Goal: Information Seeking & Learning: Learn about a topic

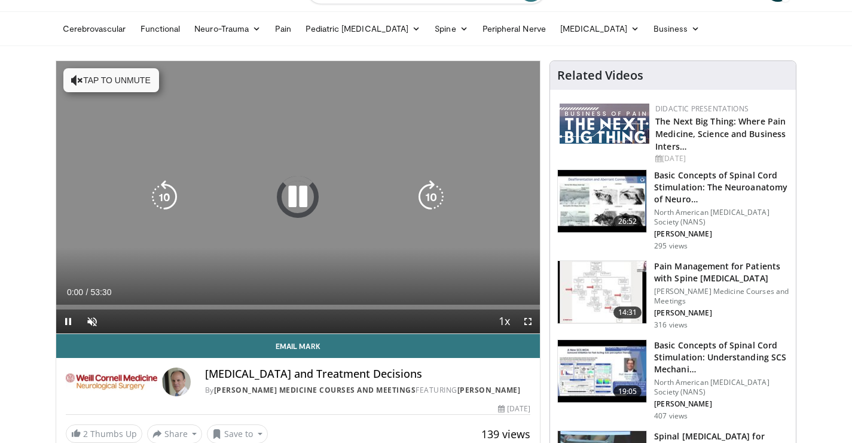
scroll to position [39, 0]
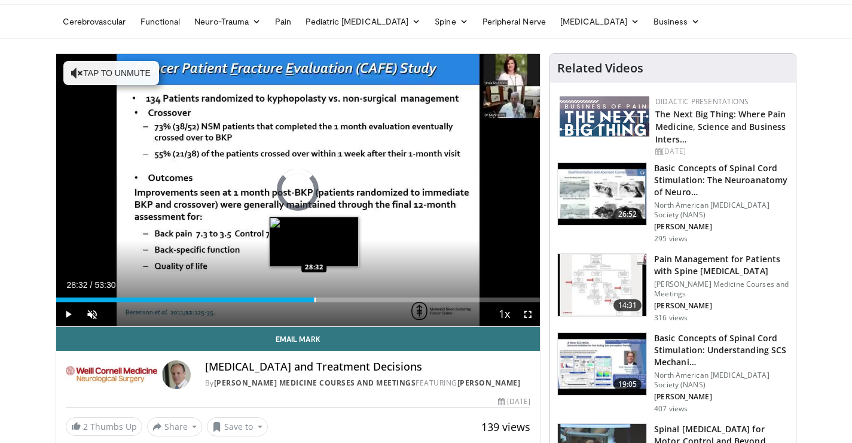
click at [315, 297] on div "Progress Bar" at bounding box center [315, 299] width 1 height 5
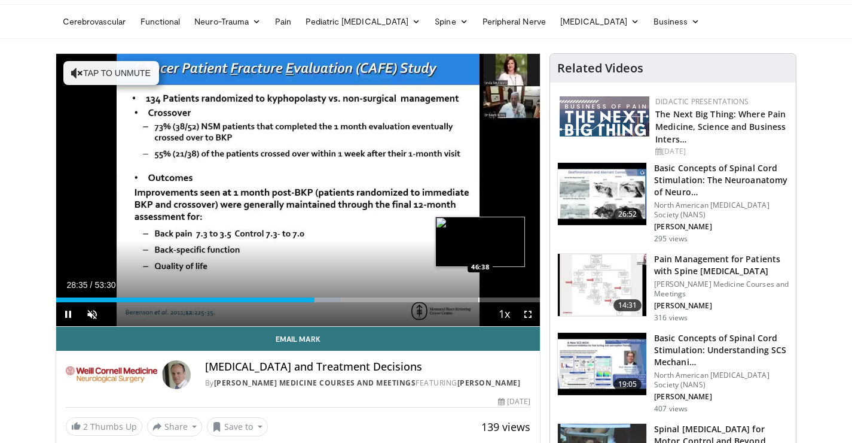
click at [480, 297] on div "Progress Bar" at bounding box center [478, 299] width 1 height 5
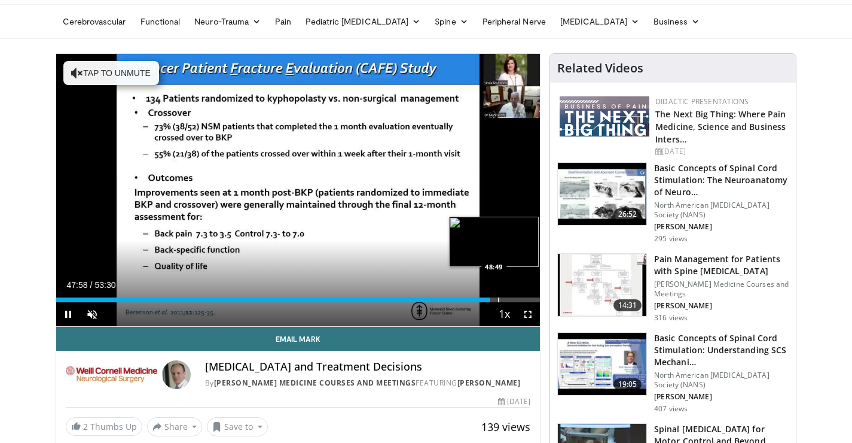
click at [499, 297] on div "Progress Bar" at bounding box center [498, 299] width 1 height 5
click at [493, 298] on div "Progress Bar" at bounding box center [493, 299] width 1 height 5
click at [499, 298] on div "Progress Bar" at bounding box center [499, 299] width 1 height 5
click at [505, 299] on div "Progress Bar" at bounding box center [505, 299] width 1 height 5
click at [493, 301] on div "Progress Bar" at bounding box center [493, 299] width 1 height 5
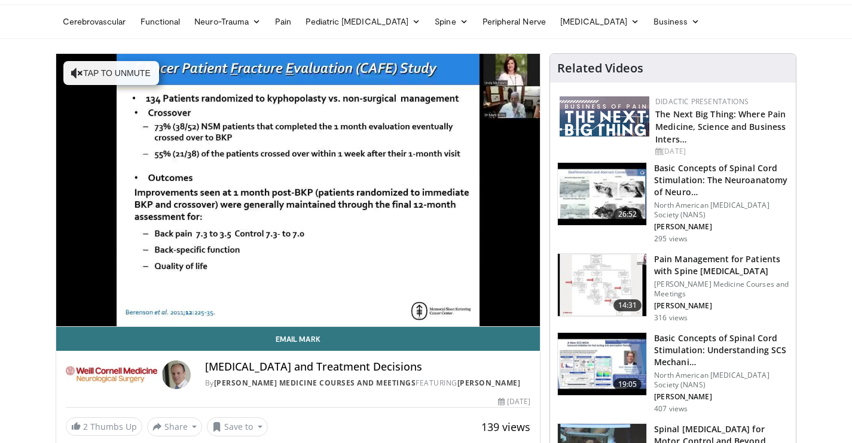
click at [470, 298] on div "10 seconds Tap to unmute" at bounding box center [298, 190] width 484 height 272
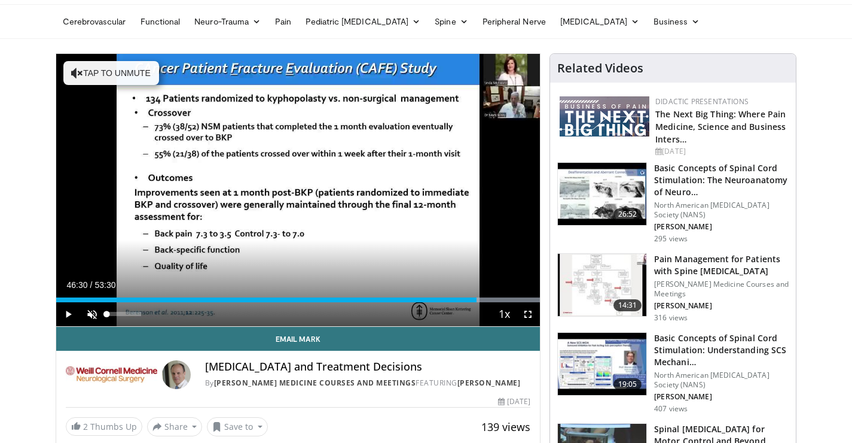
click at [96, 315] on span "Video Player" at bounding box center [92, 314] width 24 height 24
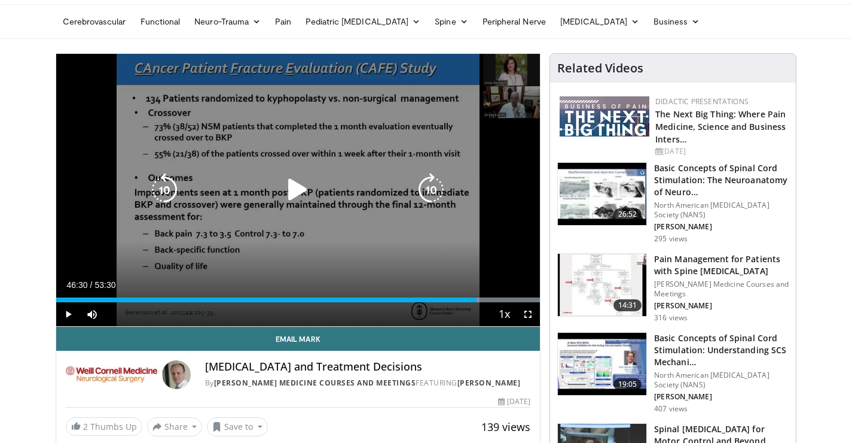
click at [312, 198] on icon "Video Player" at bounding box center [297, 189] width 33 height 33
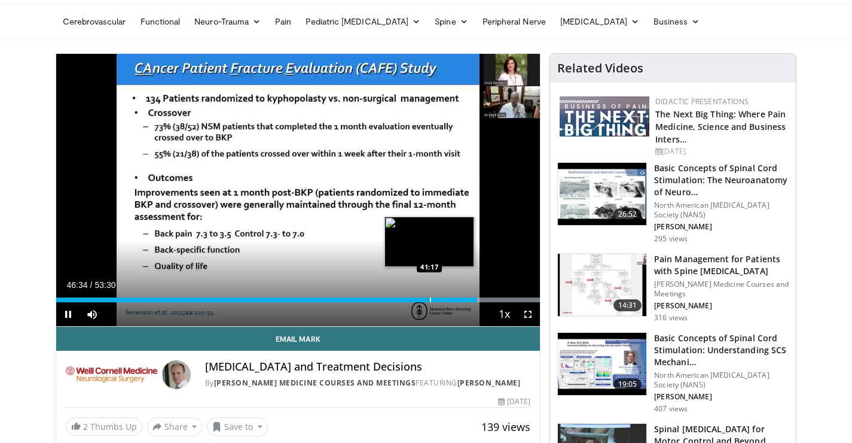
click at [429, 296] on div "Loaded : 99.97% 46:34 41:17" at bounding box center [298, 296] width 484 height 11
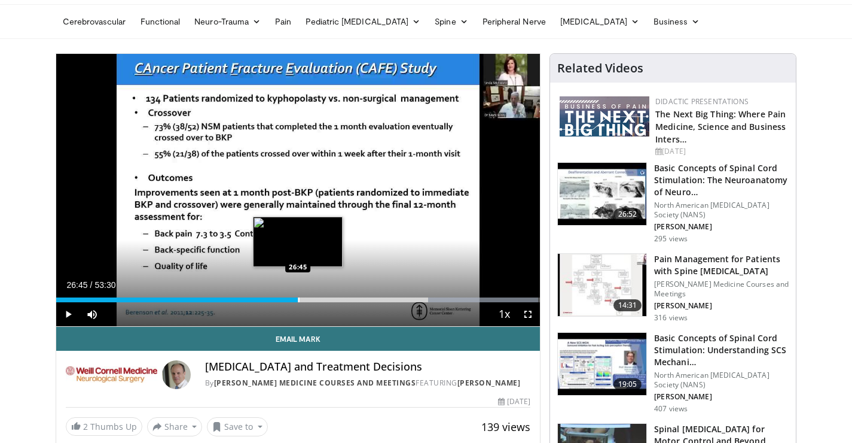
click at [298, 292] on div "Loaded : 99.66% 43:24 26:45" at bounding box center [298, 296] width 484 height 11
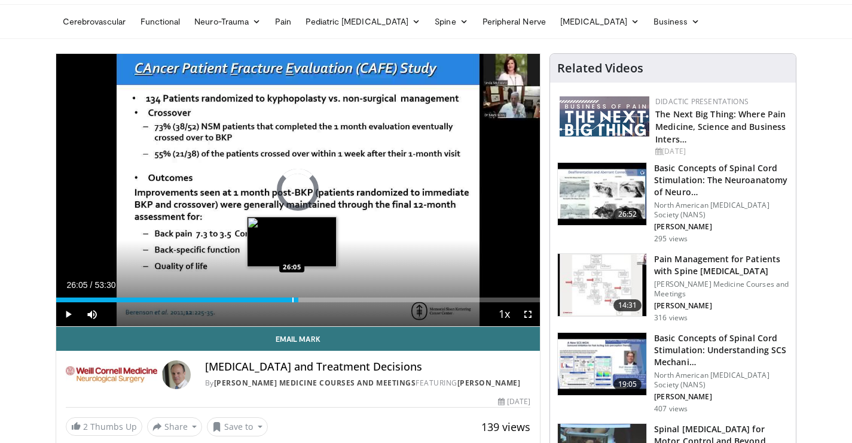
click at [292, 297] on div "Progress Bar" at bounding box center [292, 299] width 1 height 5
click at [282, 297] on div "Progress Bar" at bounding box center [282, 299] width 1 height 5
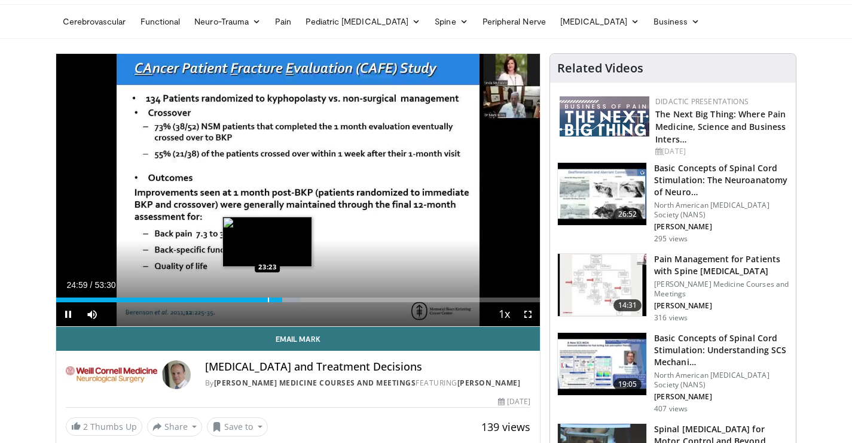
click at [267, 295] on div "Loaded : 50.45% 25:00 23:23" at bounding box center [298, 296] width 484 height 11
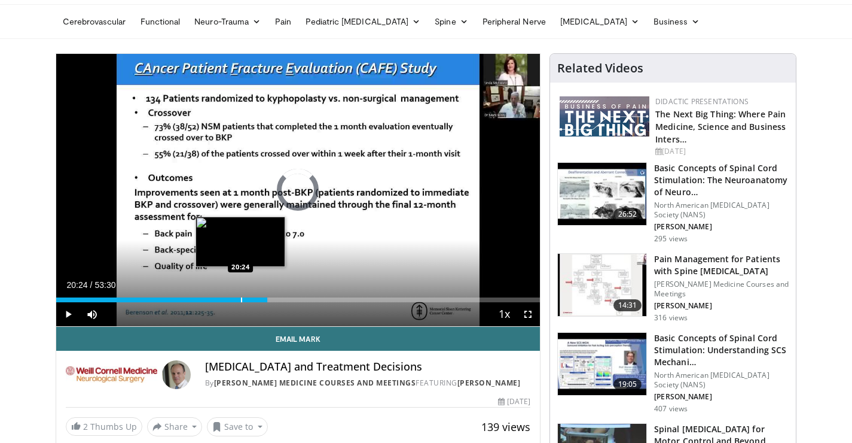
click at [240, 292] on div "Loaded : 43.91% 23:23 20:24" at bounding box center [298, 296] width 484 height 11
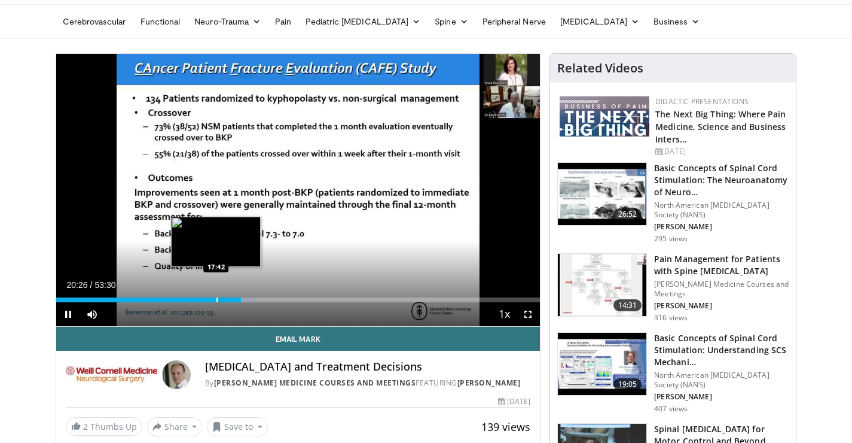
click at [216, 295] on div "Loaded : 41.03% 20:26 17:42" at bounding box center [298, 296] width 484 height 11
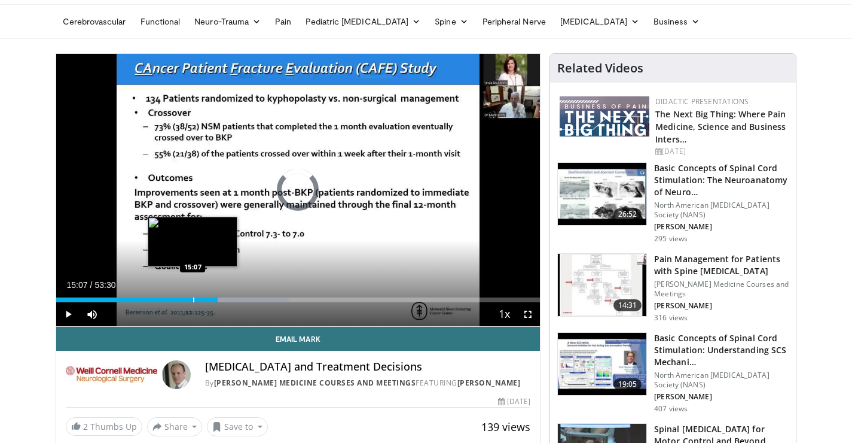
click at [193, 299] on div "Progress Bar" at bounding box center [193, 299] width 1 height 5
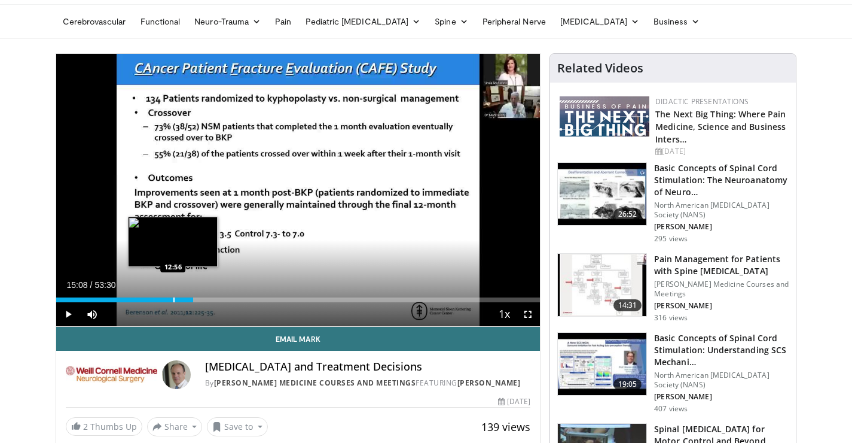
click at [173, 297] on div "Progress Bar" at bounding box center [173, 299] width 1 height 5
click at [155, 297] on div "Progress Bar" at bounding box center [155, 299] width 1 height 5
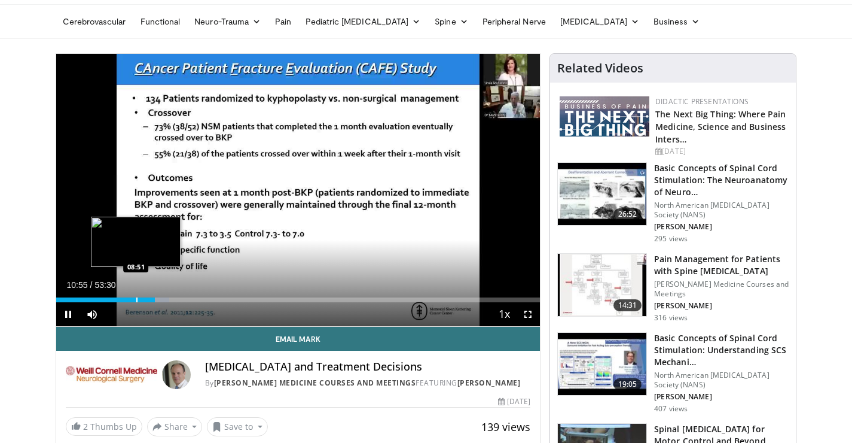
click at [136, 297] on div "Progress Bar" at bounding box center [136, 299] width 1 height 5
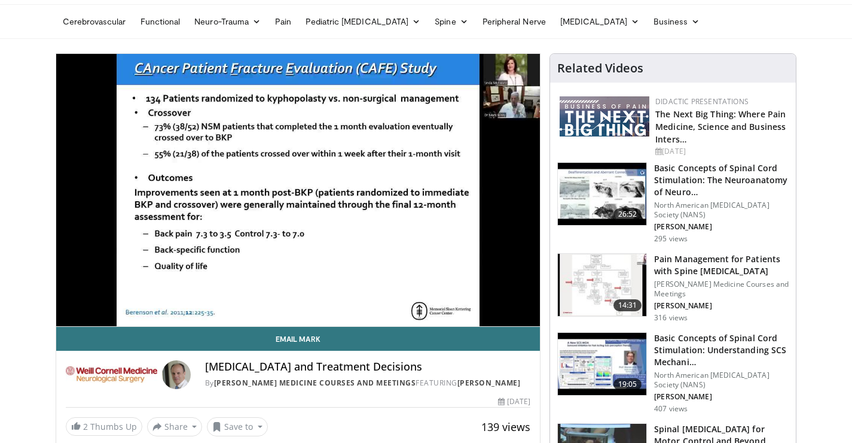
click at [124, 297] on div "10 seconds Tap to unmute" at bounding box center [298, 190] width 484 height 272
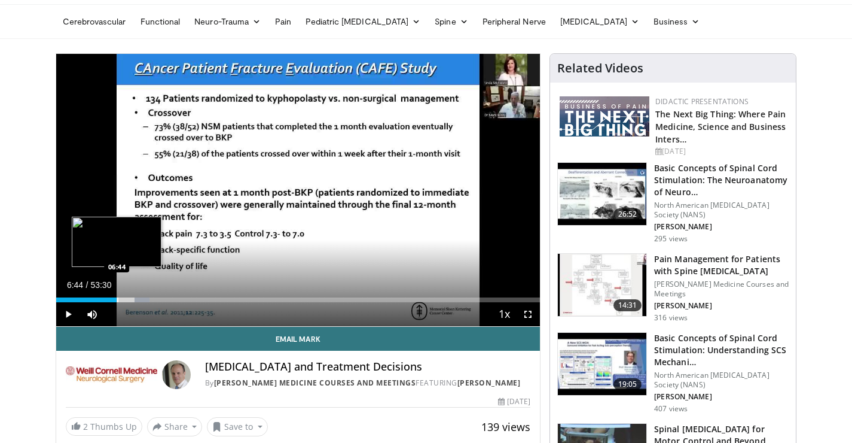
click at [117, 300] on div "Progress Bar" at bounding box center [117, 299] width 1 height 5
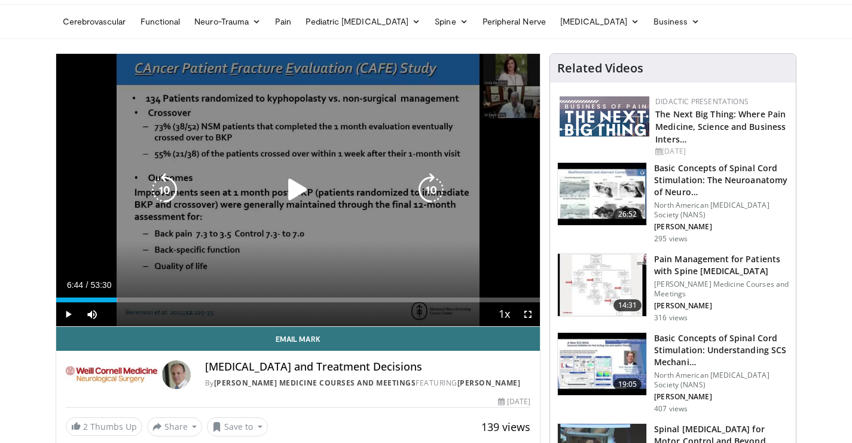
click at [127, 258] on div "10 seconds Tap to unmute" at bounding box center [298, 190] width 484 height 272
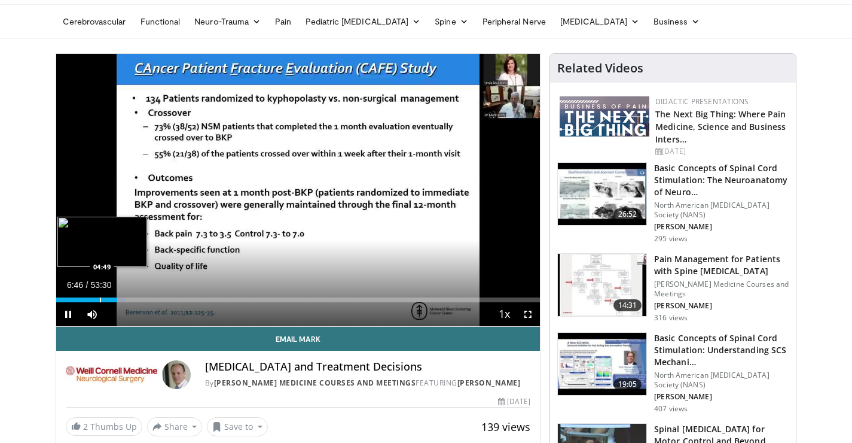
click at [100, 299] on div "Progress Bar" at bounding box center [100, 299] width 1 height 5
click at [86, 299] on div "Progress Bar" at bounding box center [86, 299] width 1 height 5
click at [132, 300] on div "Progress Bar" at bounding box center [132, 299] width 1 height 5
click at [166, 307] on div "Current Time 8:19 / Duration 53:30 Pause Skip Backward Skip Forward Mute Loaded…" at bounding box center [298, 314] width 484 height 24
click at [136, 297] on div "Progress Bar" at bounding box center [135, 299] width 1 height 5
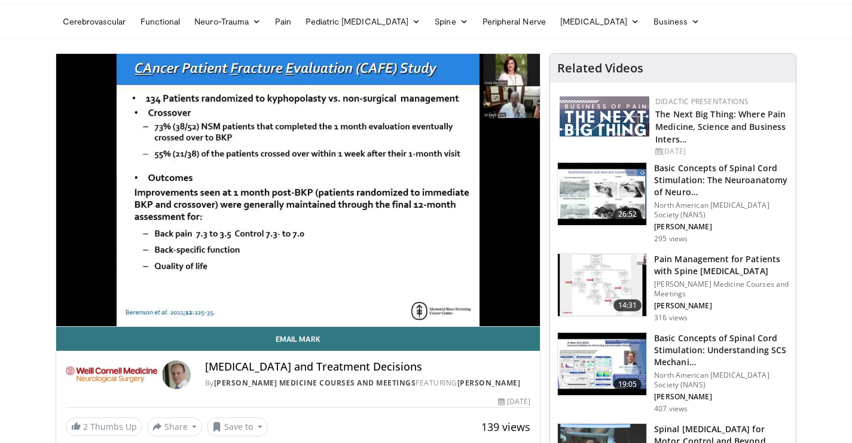
click at [189, 295] on div "10 seconds Tap to unmute" at bounding box center [298, 190] width 484 height 272
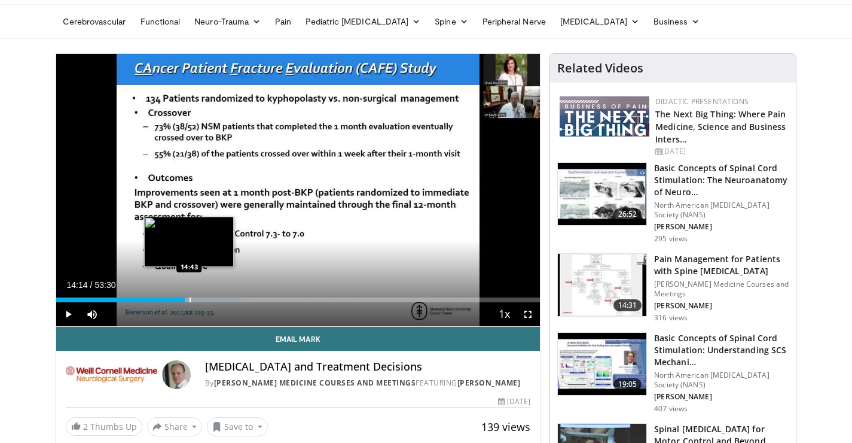
click at [189, 296] on div "Loaded : 38.24% 14:14 14:43" at bounding box center [298, 296] width 484 height 11
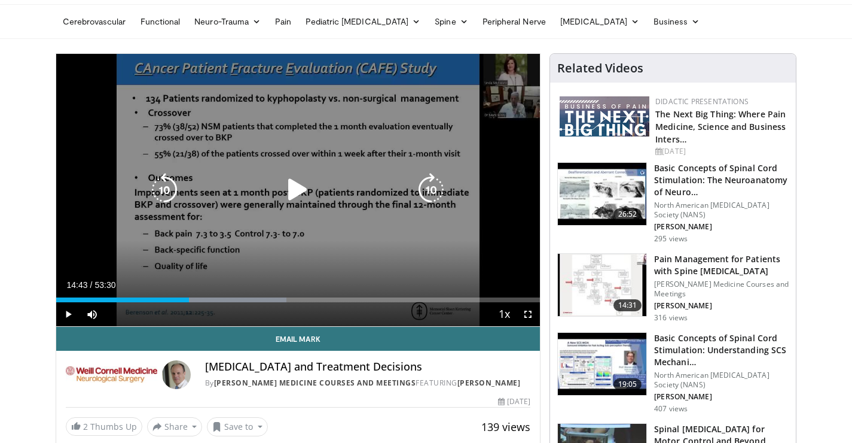
click at [215, 269] on div "10 seconds Tap to unmute" at bounding box center [298, 190] width 484 height 272
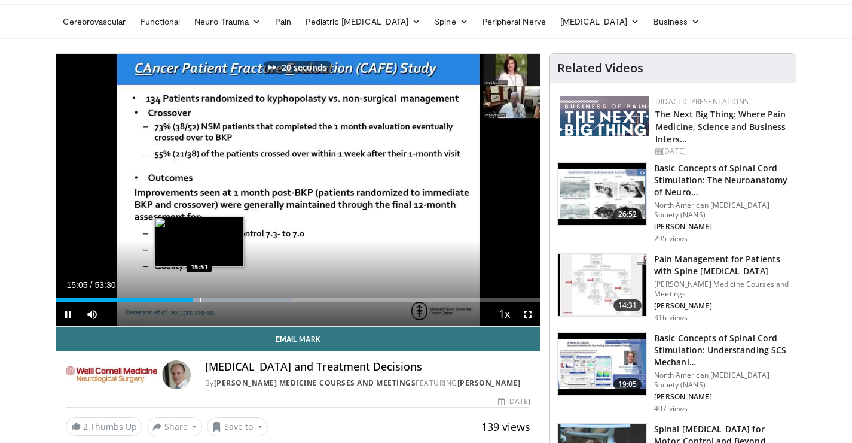
click at [200, 300] on div "Progress Bar" at bounding box center [200, 299] width 1 height 5
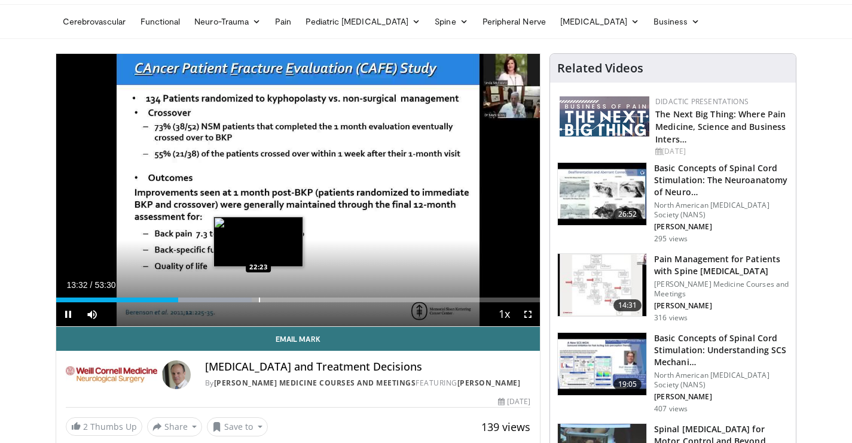
click at [258, 298] on div "110 seconds Tap to unmute" at bounding box center [298, 190] width 484 height 272
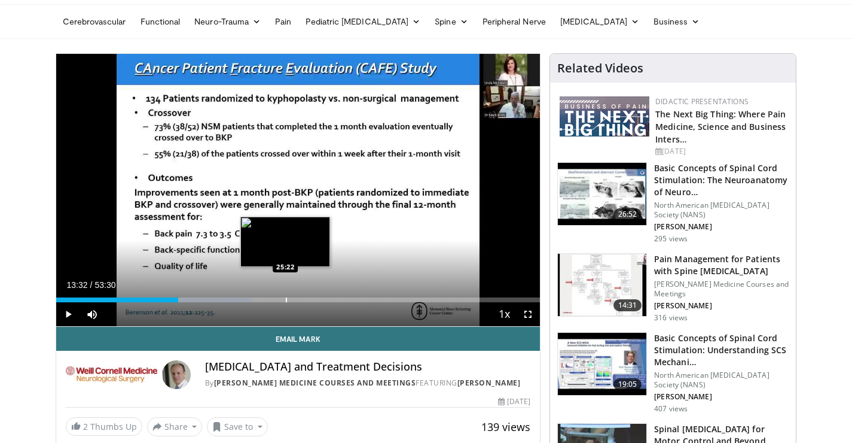
click at [286, 297] on div "Progress Bar" at bounding box center [286, 299] width 1 height 5
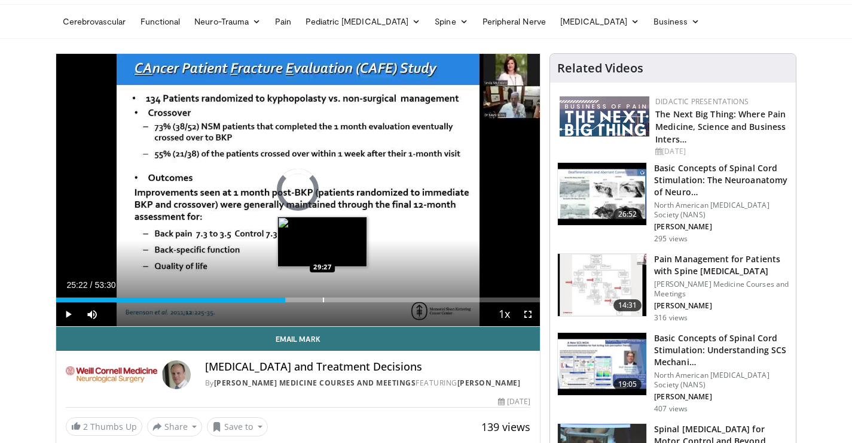
click at [323, 297] on div "Progress Bar" at bounding box center [323, 299] width 1 height 5
click at [324, 297] on div "Progress Bar" at bounding box center [323, 299] width 1 height 5
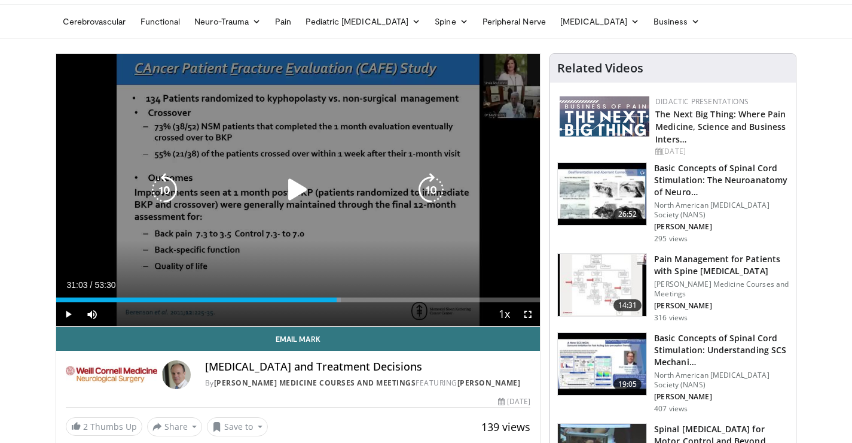
click at [302, 205] on icon "Video Player" at bounding box center [297, 189] width 33 height 33
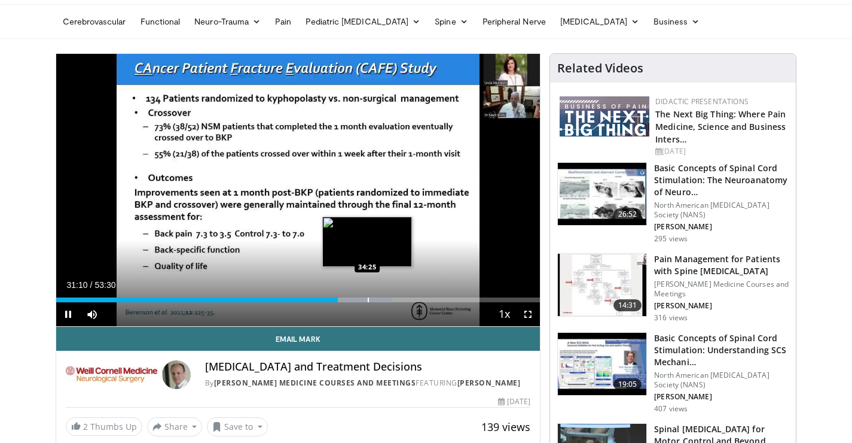
click at [368, 298] on div "Progress Bar" at bounding box center [368, 299] width 1 height 5
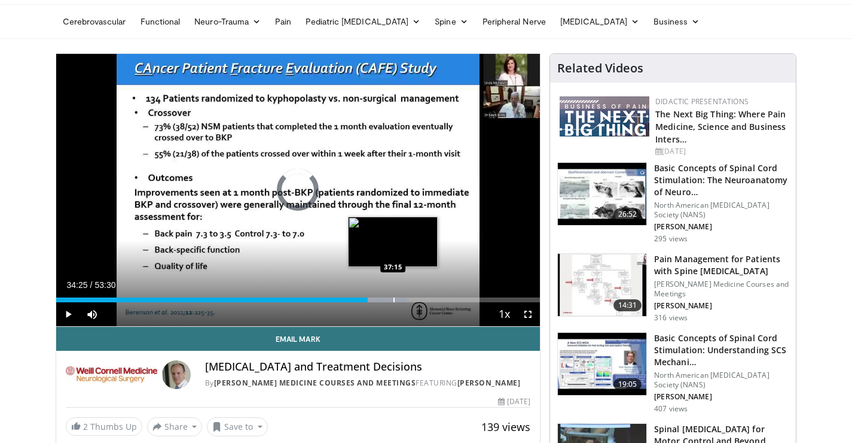
click at [394, 301] on div "Progress Bar" at bounding box center [394, 299] width 1 height 5
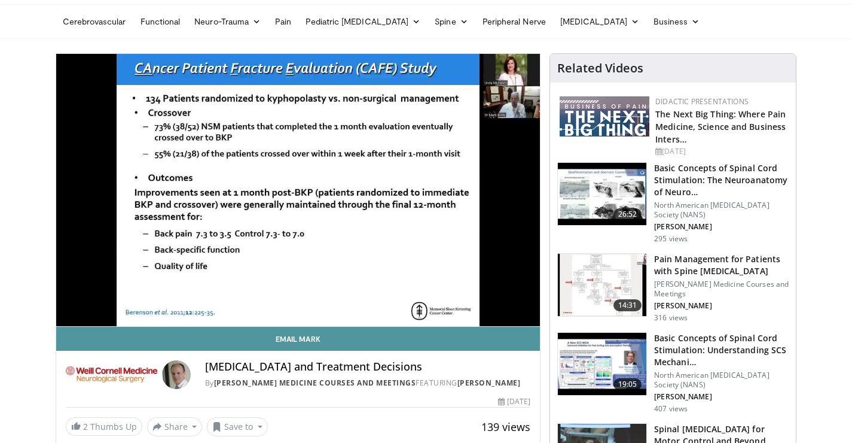
scroll to position [42, 0]
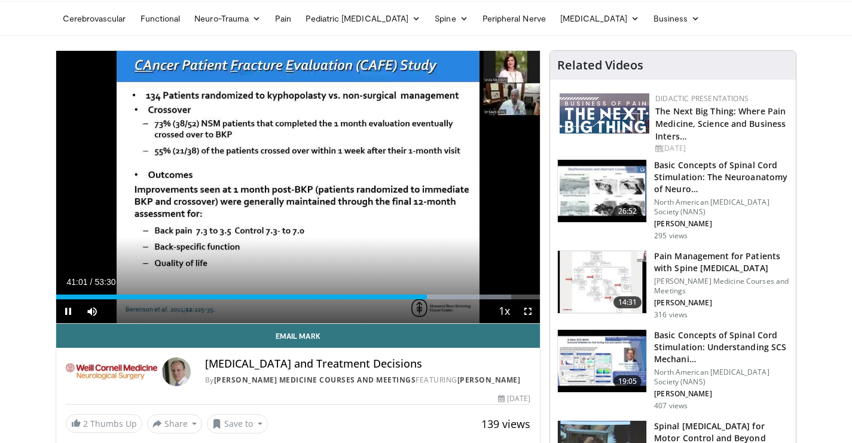
click at [71, 311] on span "Video Player" at bounding box center [68, 311] width 24 height 24
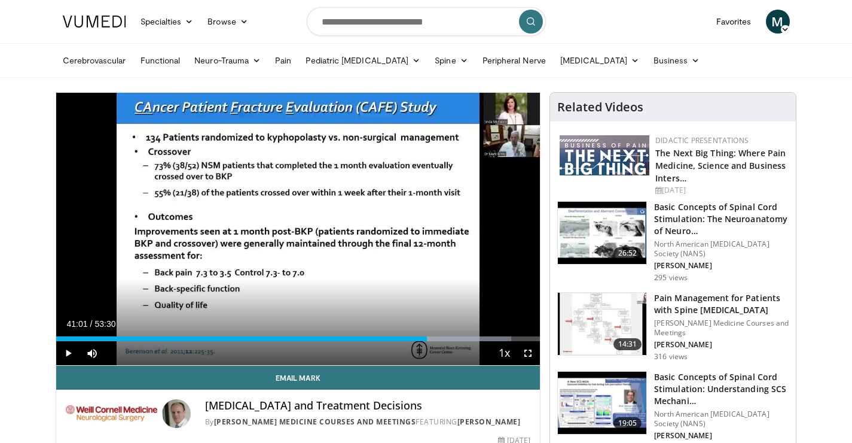
scroll to position [0, 0]
click at [345, 59] on link "Pediatric [MEDICAL_DATA]" at bounding box center [362, 60] width 129 height 24
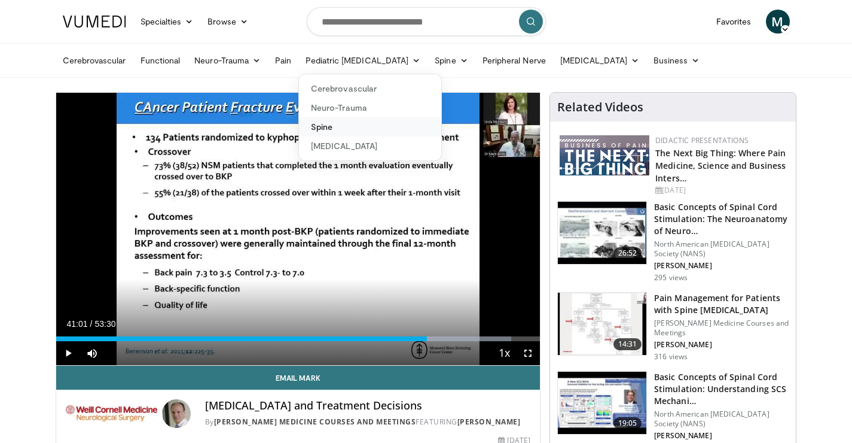
click at [328, 136] on link "Spine" at bounding box center [370, 126] width 142 height 19
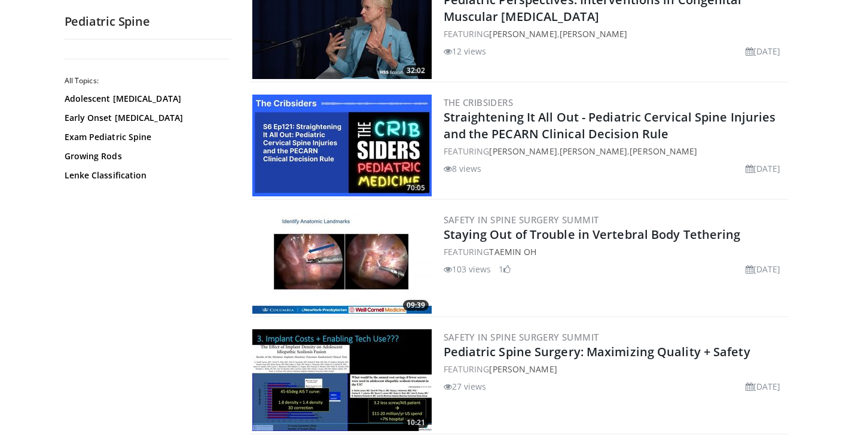
scroll to position [276, 0]
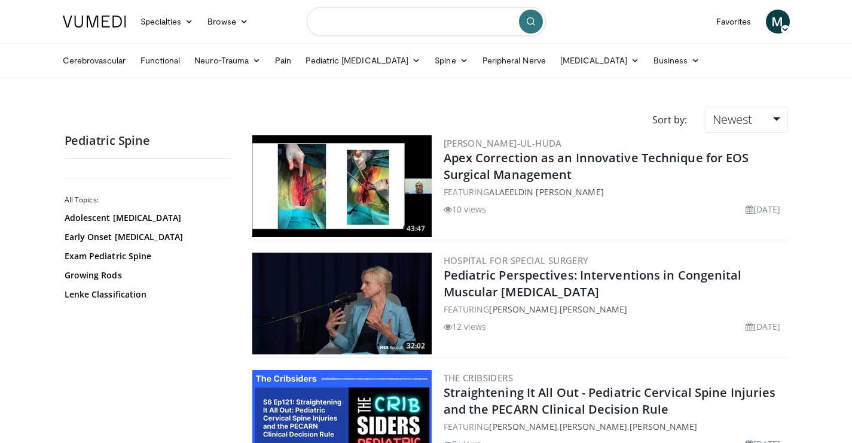
click at [381, 20] on input "Search topics, interventions" at bounding box center [426, 21] width 239 height 29
paste input "**********"
type input "**********"
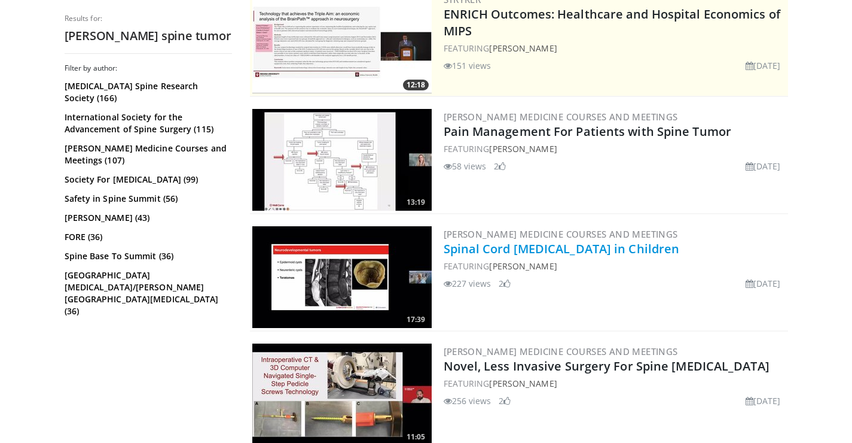
scroll to position [261, 0]
click at [491, 250] on link "Spinal Cord Tumors in Children" at bounding box center [562, 248] width 236 height 16
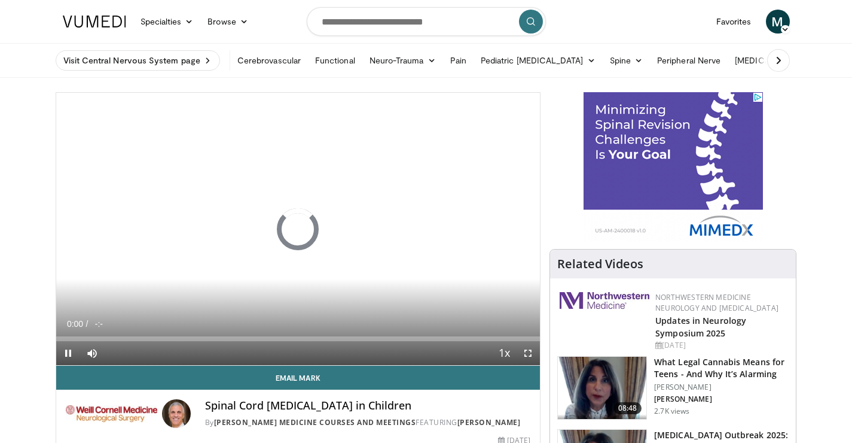
scroll to position [29, 0]
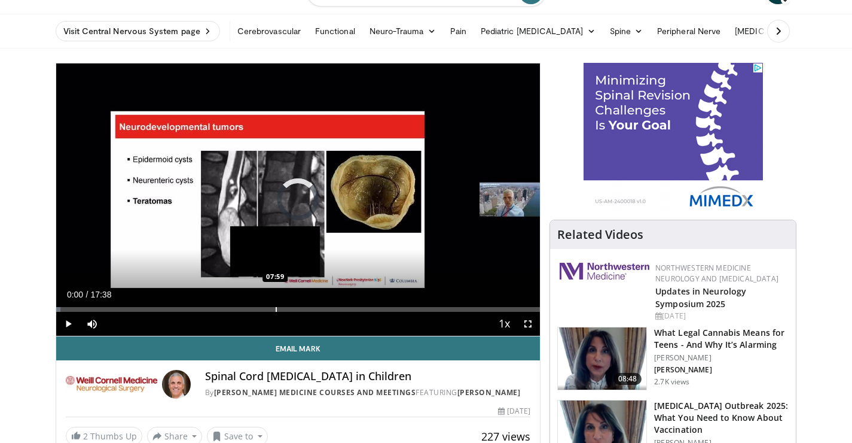
click at [276, 309] on div "Progress Bar" at bounding box center [276, 309] width 1 height 5
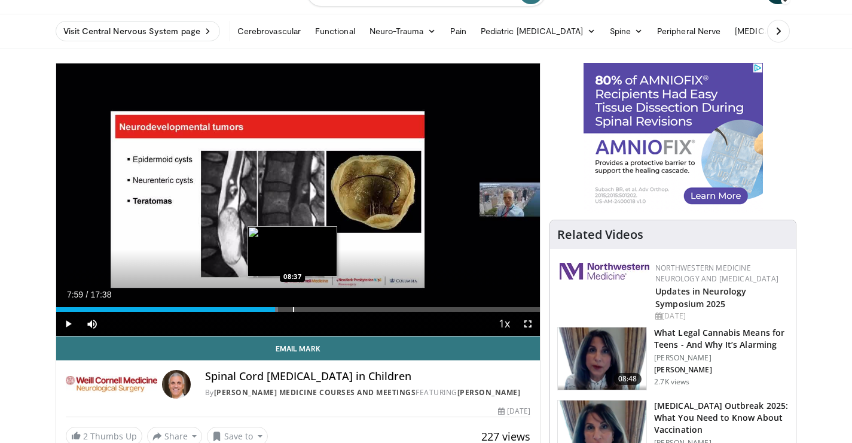
click at [294, 307] on div "Progress Bar" at bounding box center [293, 309] width 1 height 5
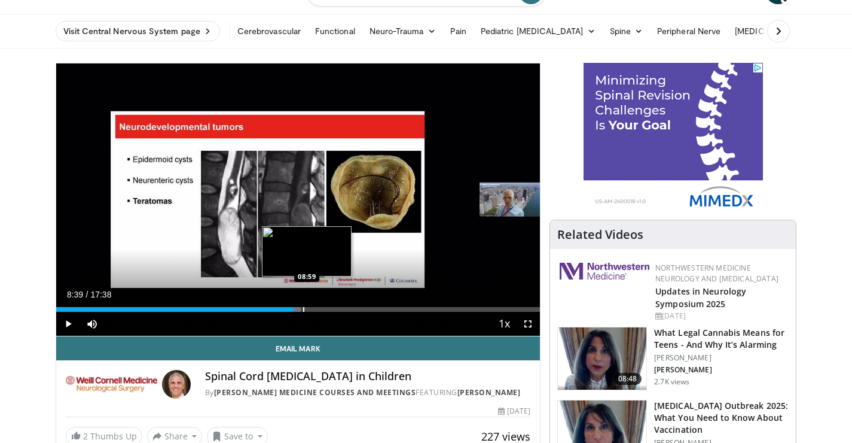
click at [304, 307] on div "Progress Bar" at bounding box center [303, 309] width 1 height 5
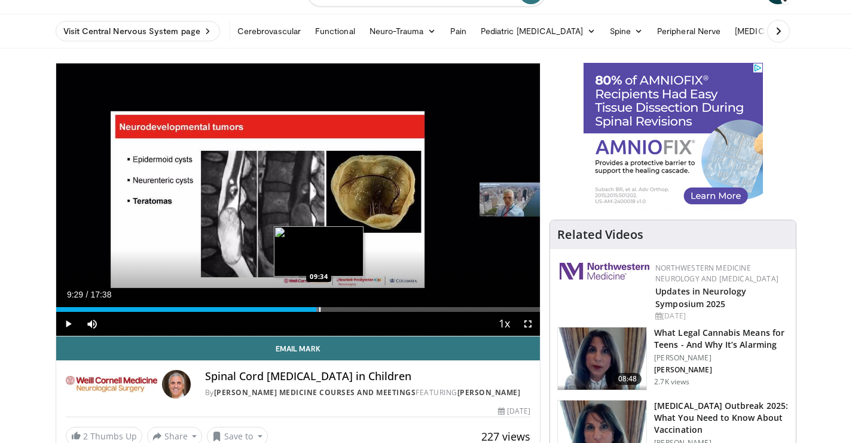
click at [321, 307] on div "Progress Bar" at bounding box center [319, 309] width 1 height 5
click at [343, 307] on div "Progress Bar" at bounding box center [343, 309] width 1 height 5
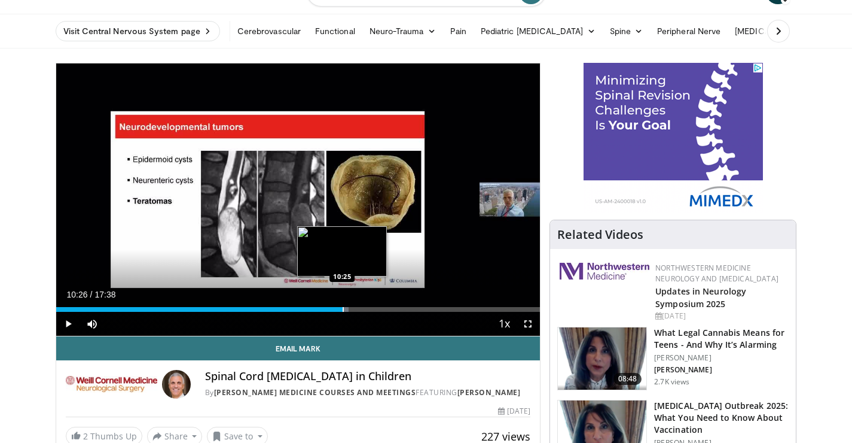
click at [350, 306] on div "Loaded : 60.48% 10:26 10:25" at bounding box center [298, 305] width 484 height 11
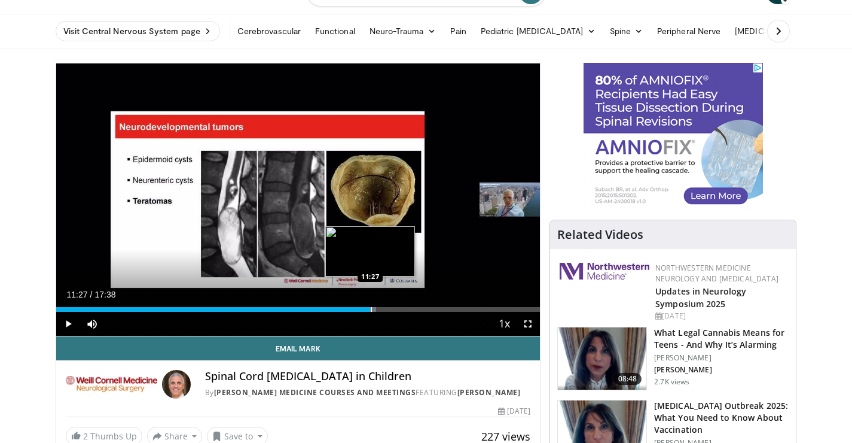
click at [371, 307] on div "Progress Bar" at bounding box center [371, 309] width 1 height 5
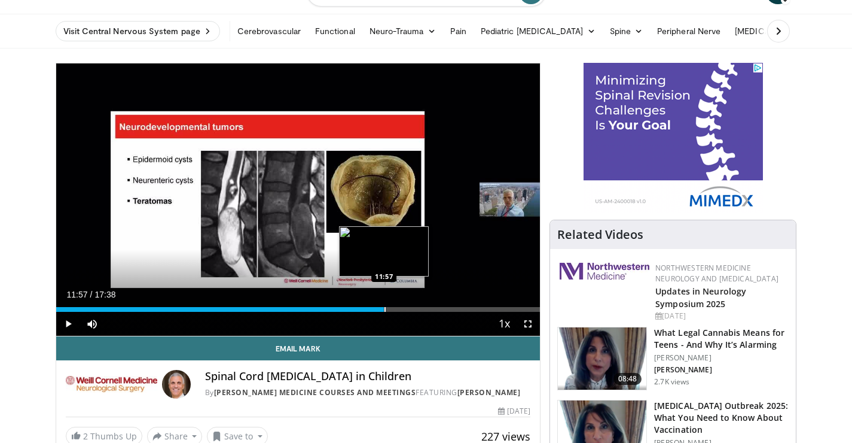
click at [384, 304] on div "Loaded : 66.16% 11:57 11:57" at bounding box center [298, 305] width 484 height 11
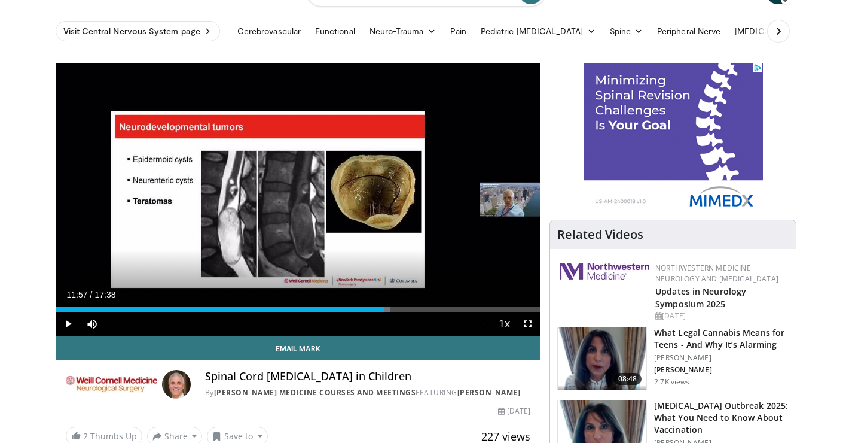
click at [398, 304] on div "Loaded : 68.99% 11:57 11:58" at bounding box center [298, 305] width 484 height 11
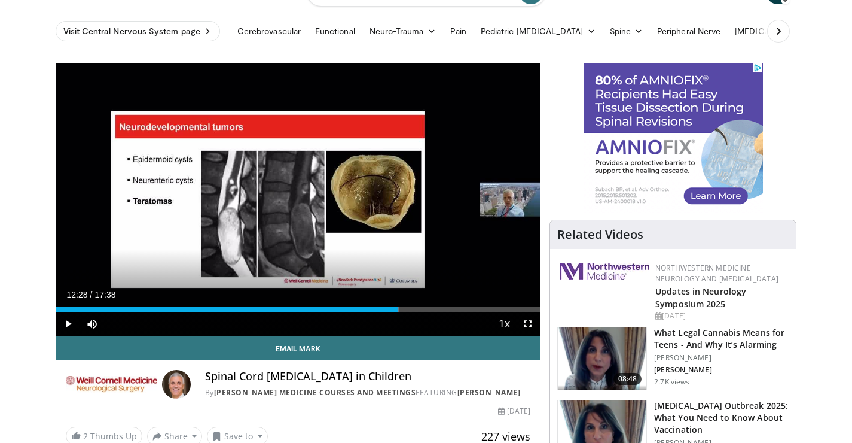
click at [410, 304] on div "Loaded : 70.88% 12:28 12:29" at bounding box center [298, 305] width 484 height 11
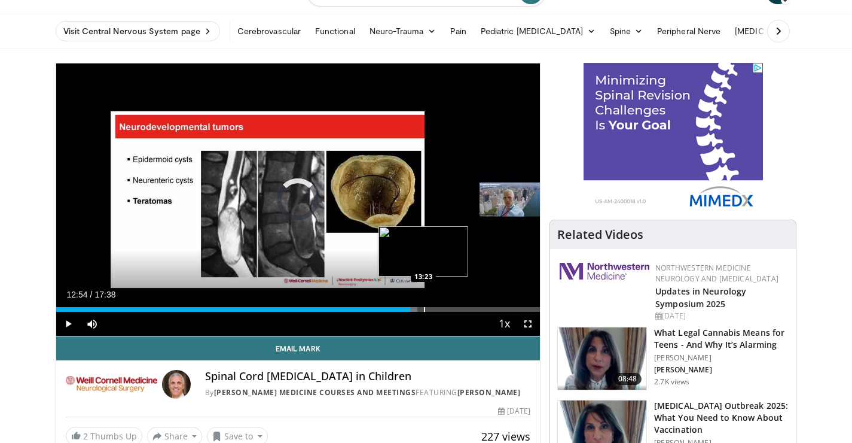
click at [425, 303] on div "Loaded : 74.66% 12:54 13:23" at bounding box center [298, 305] width 484 height 11
click at [434, 303] on div "Loaded : 76.55% 13:25 13:27" at bounding box center [298, 305] width 484 height 11
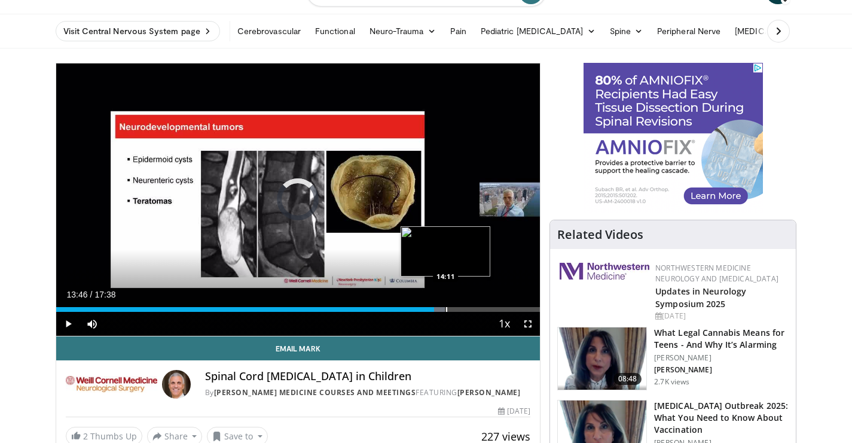
click at [446, 303] on div "Loaded : 80.33% 13:46 14:11" at bounding box center [298, 305] width 484 height 11
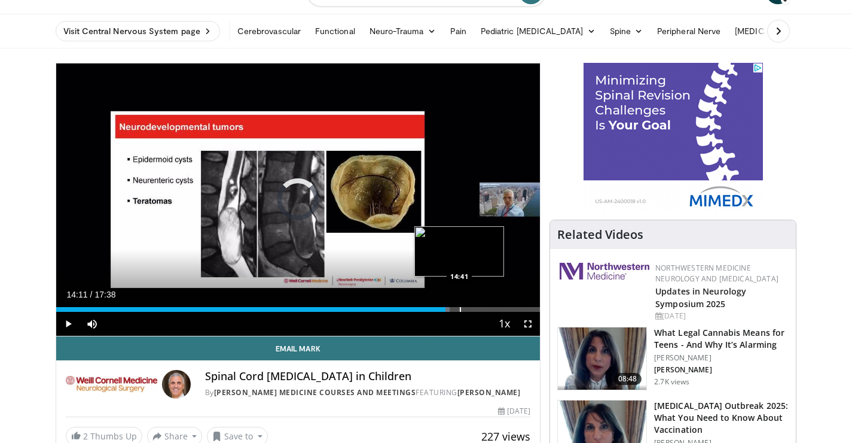
click at [460, 307] on div "Progress Bar" at bounding box center [460, 309] width 1 height 5
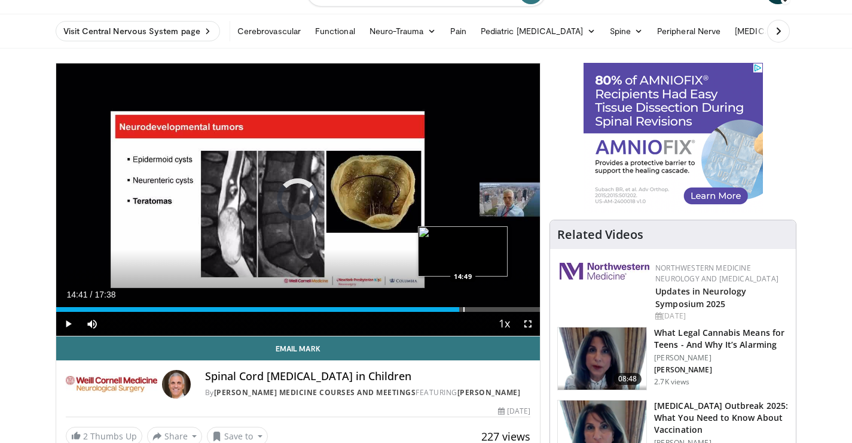
click at [463, 306] on div "Loaded : 81.28% 14:41 14:49" at bounding box center [298, 305] width 484 height 11
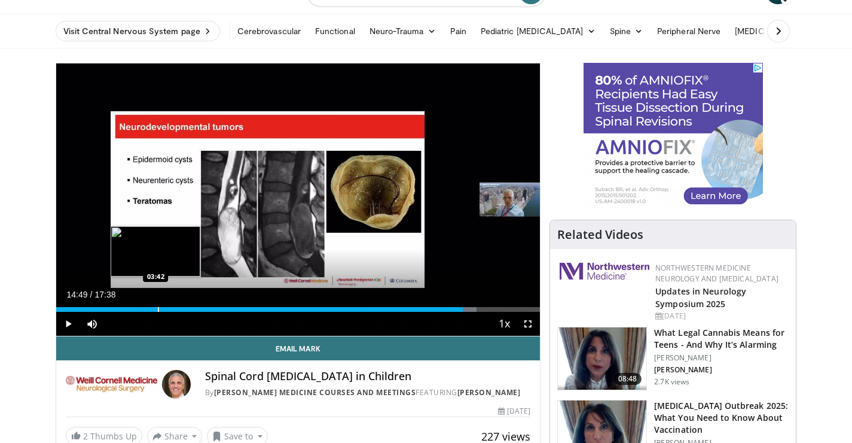
click at [158, 310] on div "Progress Bar" at bounding box center [158, 309] width 1 height 5
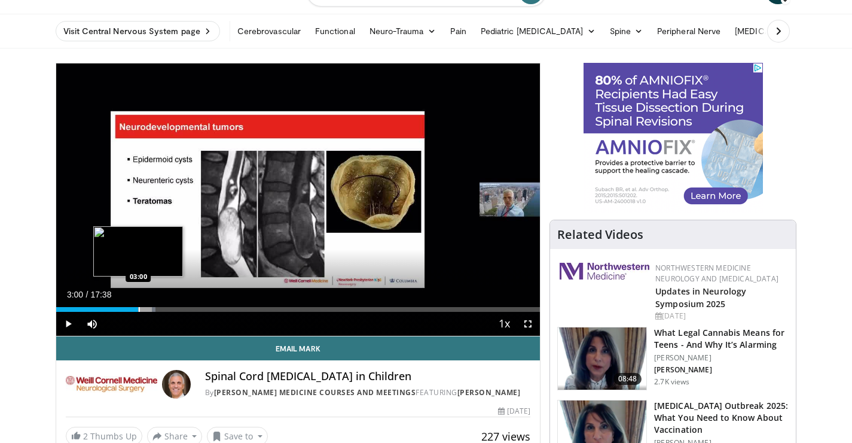
click at [139, 309] on div "Progress Bar" at bounding box center [139, 309] width 1 height 5
click at [129, 308] on div "Progress Bar" at bounding box center [129, 309] width 1 height 5
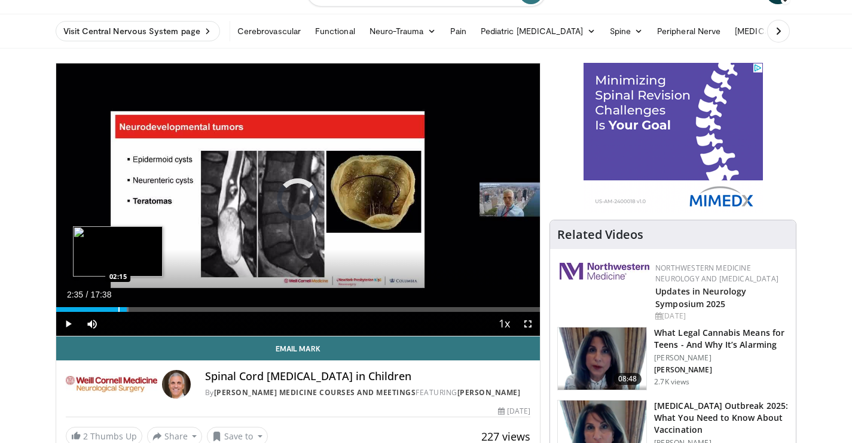
click at [118, 308] on div "Progress Bar" at bounding box center [118, 309] width 1 height 5
click at [111, 307] on div "Progress Bar" at bounding box center [111, 309] width 1 height 5
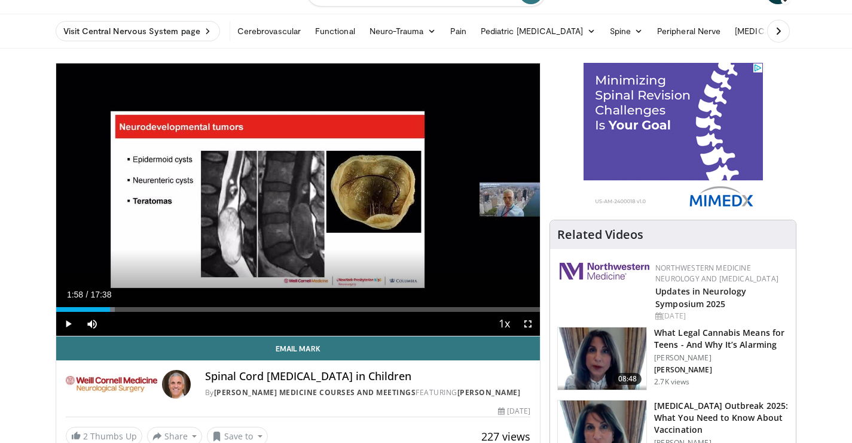
click at [188, 261] on div "10 seconds Tap to unmute" at bounding box center [298, 199] width 484 height 272
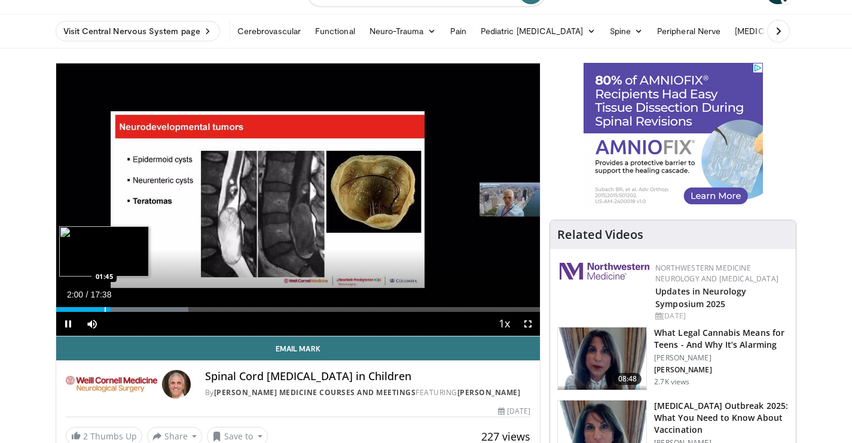
click at [105, 308] on div "Progress Bar" at bounding box center [105, 309] width 1 height 5
click at [103, 308] on div "Progress Bar" at bounding box center [103, 309] width 1 height 5
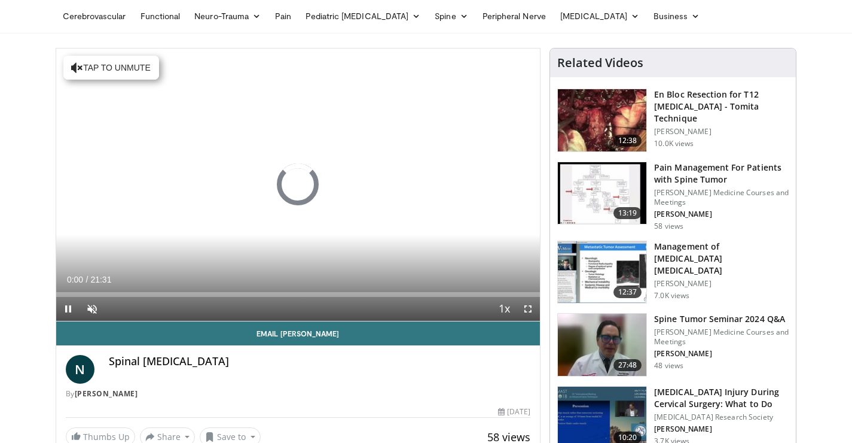
scroll to position [47, 0]
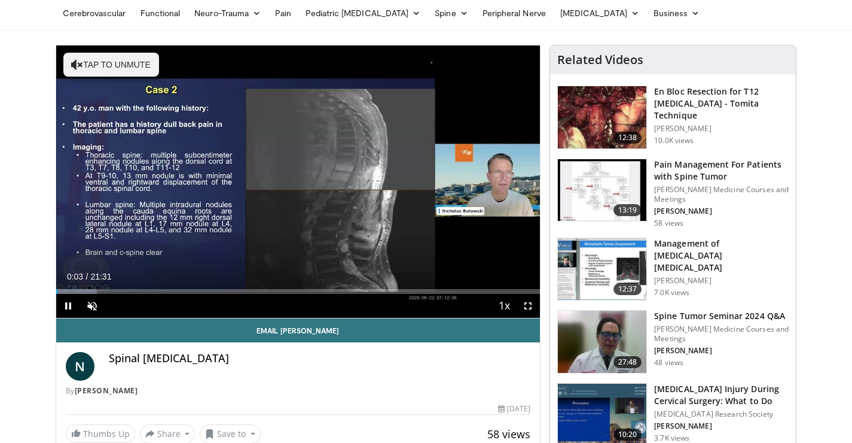
click at [123, 295] on div "Current Time 0:03 / Duration 21:31 Pause Skip Backward Skip Forward Unmute Load…" at bounding box center [298, 306] width 484 height 24
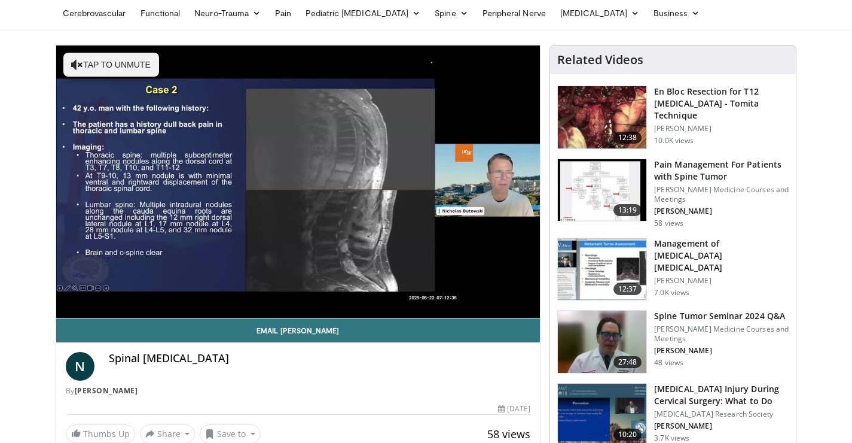
click at [113, 313] on div "Progress Bar" at bounding box center [113, 315] width 1 height 5
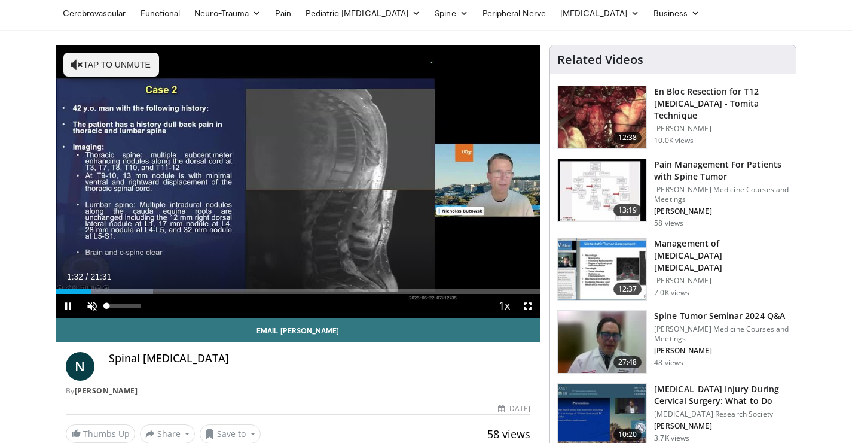
click at [92, 301] on span "Video Player" at bounding box center [92, 306] width 24 height 24
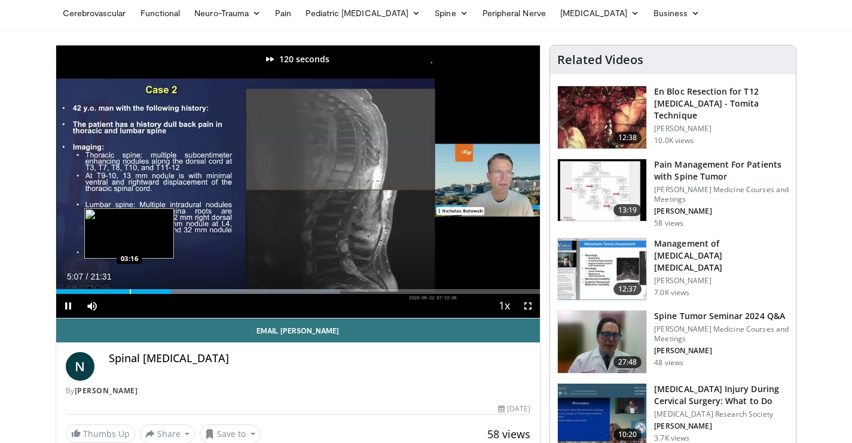
click at [130, 291] on div "Progress Bar" at bounding box center [130, 291] width 1 height 5
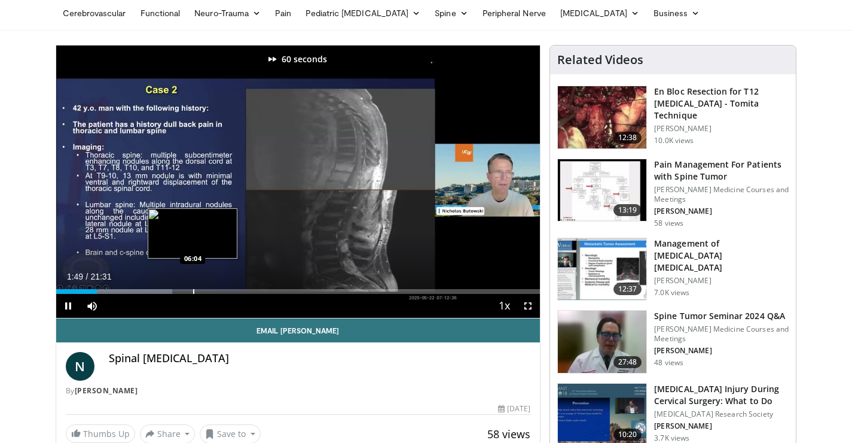
click at [193, 289] on div "Progress Bar" at bounding box center [193, 291] width 1 height 5
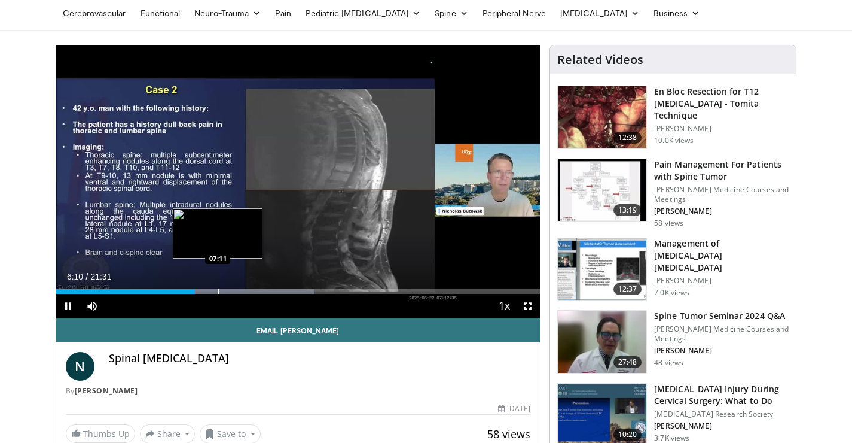
click at [218, 285] on div "Loaded : 53.44% 06:10 07:11" at bounding box center [298, 287] width 484 height 11
click at [199, 289] on div "Progress Bar" at bounding box center [199, 291] width 1 height 5
click at [244, 290] on div "Progress Bar" at bounding box center [244, 291] width 1 height 5
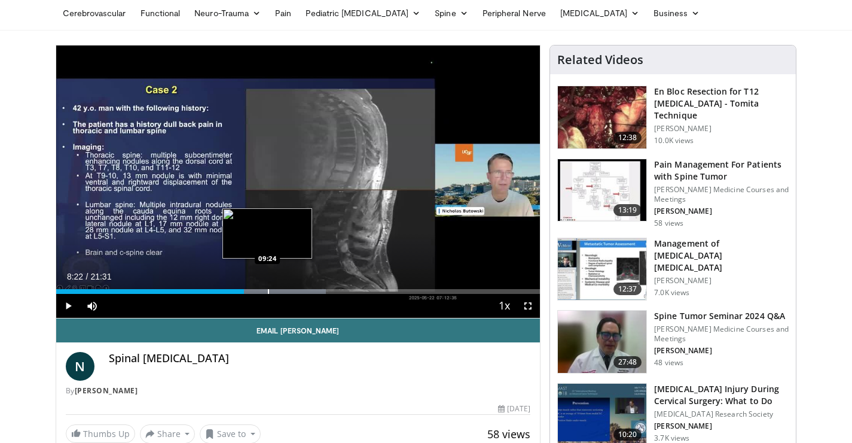
click at [268, 290] on div "Progress Bar" at bounding box center [268, 291] width 1 height 5
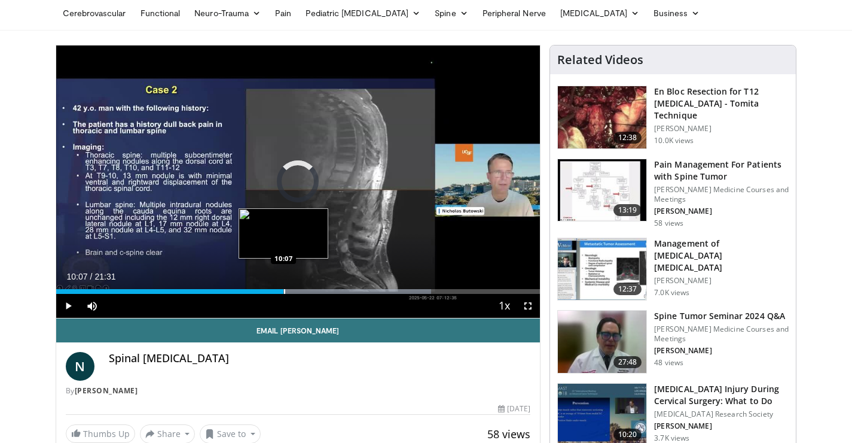
click at [284, 289] on div "Progress Bar" at bounding box center [284, 291] width 1 height 5
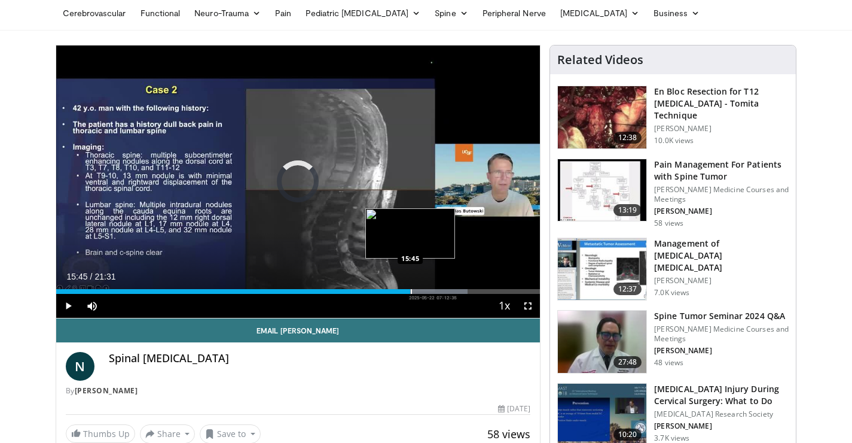
click at [411, 289] on div "Progress Bar" at bounding box center [411, 291] width 1 height 5
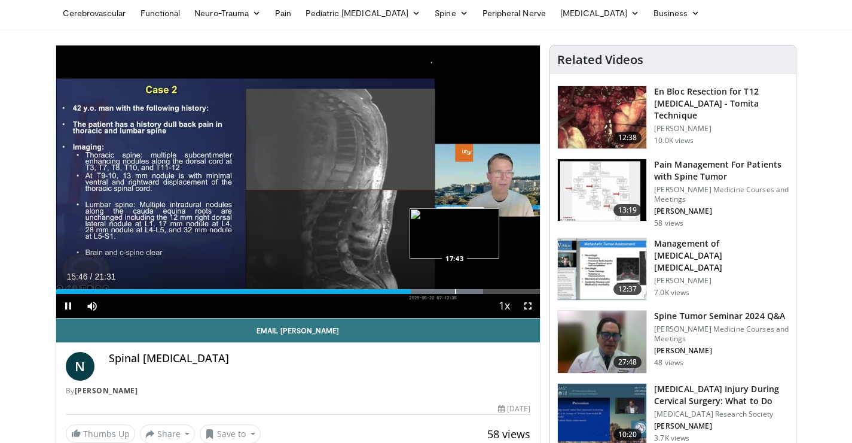
click at [456, 290] on div "Progress Bar" at bounding box center [455, 291] width 1 height 5
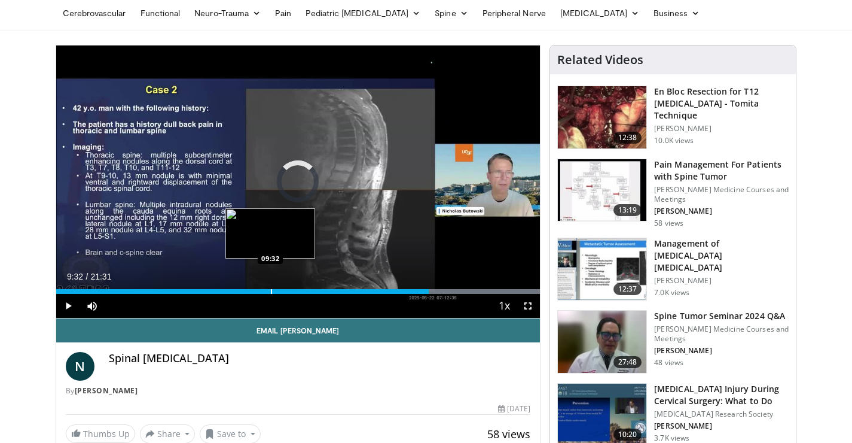
click at [271, 289] on div "Progress Bar" at bounding box center [271, 291] width 1 height 5
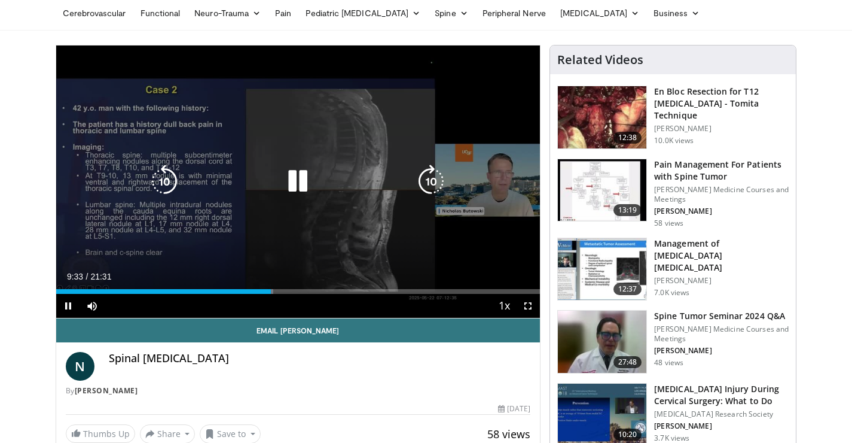
click at [489, 292] on div "280 seconds Tap to unmute" at bounding box center [298, 181] width 484 height 272
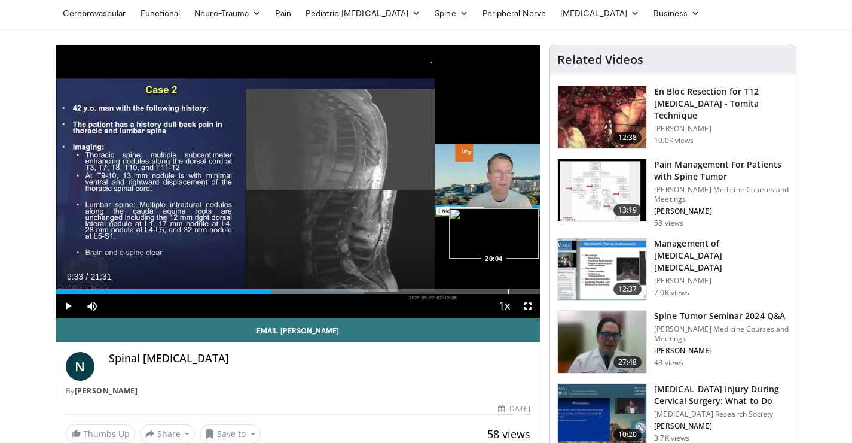
click at [509, 292] on div "Progress Bar" at bounding box center [508, 291] width 1 height 5
click at [511, 292] on div "Progress Bar" at bounding box center [510, 291] width 1 height 5
click at [528, 292] on div "Progress Bar" at bounding box center [528, 291] width 1 height 5
click at [529, 292] on div "Progress Bar" at bounding box center [529, 291] width 1 height 5
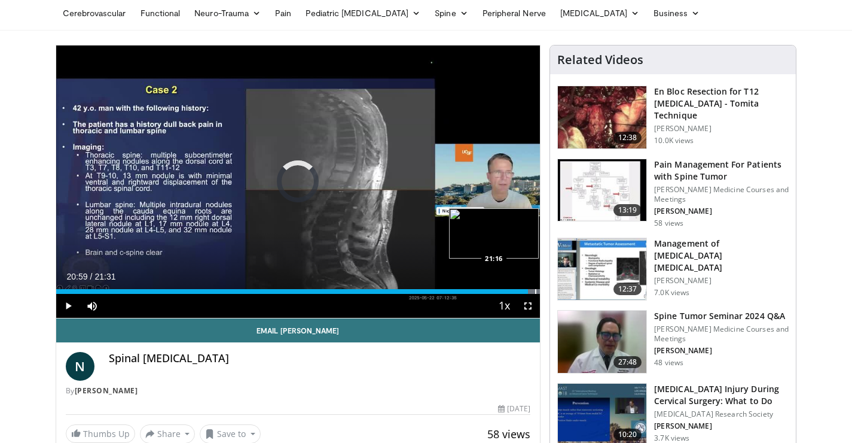
click at [535, 292] on div "Progress Bar" at bounding box center [535, 291] width 1 height 5
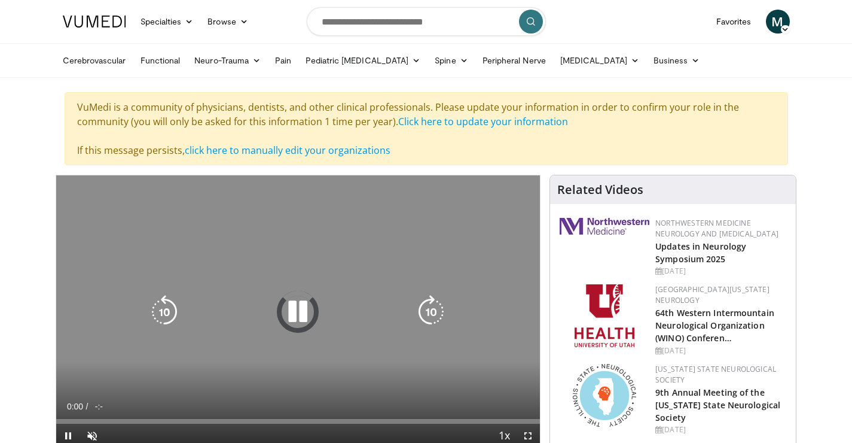
scroll to position [80, 0]
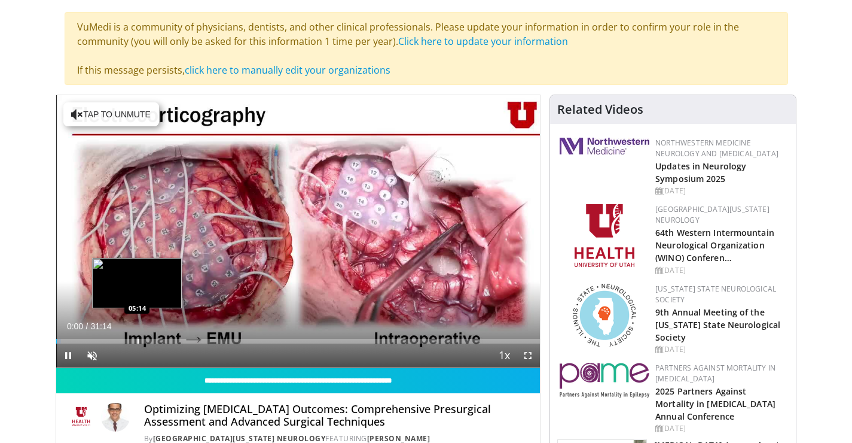
click at [137, 334] on div "Loaded : 1.05% 00:00 05:14" at bounding box center [298, 337] width 484 height 11
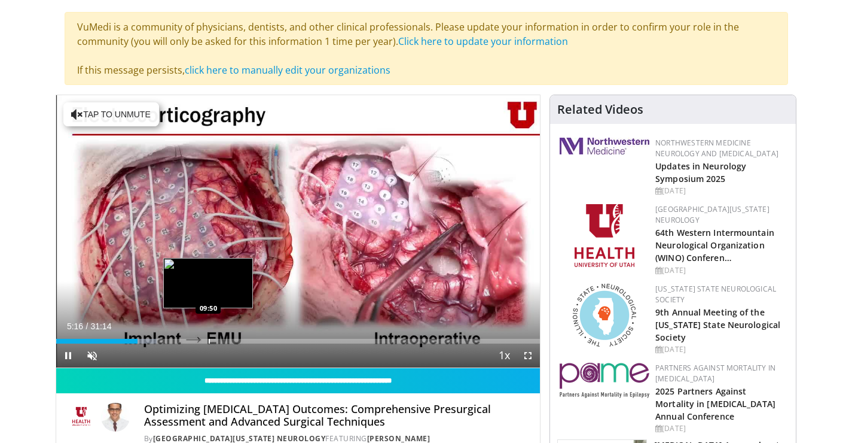
click at [209, 340] on div "Progress Bar" at bounding box center [209, 341] width 1 height 5
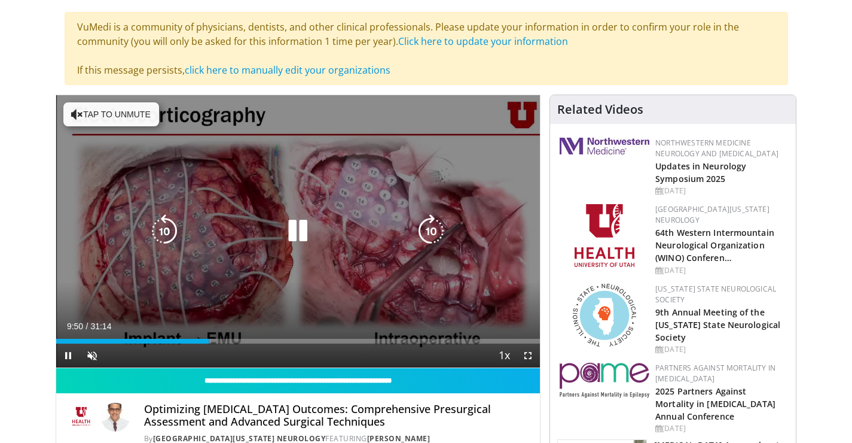
click at [388, 288] on div "10 seconds Tap to unmute" at bounding box center [298, 231] width 484 height 272
click at [310, 243] on icon "Video Player" at bounding box center [297, 230] width 33 height 33
click at [137, 132] on div "10 seconds Tap to unmute" at bounding box center [298, 231] width 484 height 272
click at [136, 114] on button "Tap to unmute" at bounding box center [111, 114] width 96 height 24
click at [256, 200] on div "10 seconds Tap to unmute" at bounding box center [298, 231] width 484 height 272
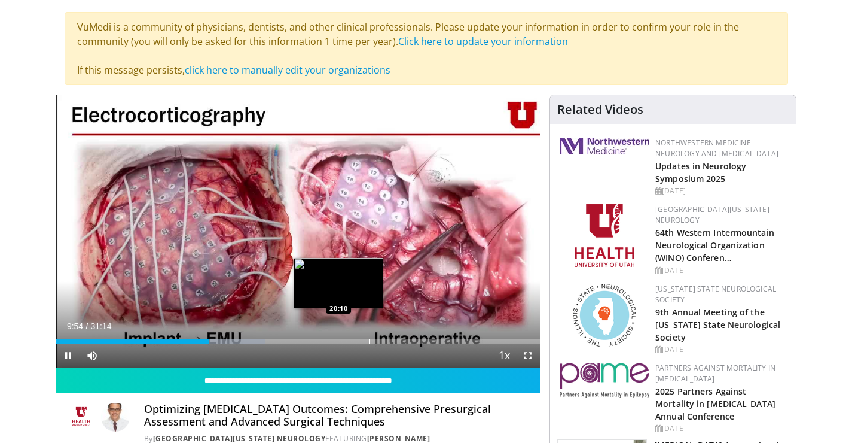
click at [368, 343] on div "Current Time 9:54 / Duration 31:14 Pause Skip Backward Skip Forward Mute 0% Loa…" at bounding box center [298, 355] width 484 height 24
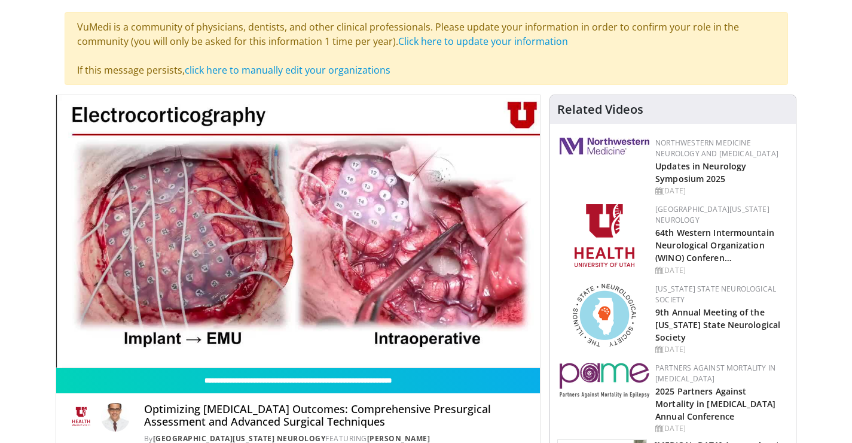
click at [377, 356] on div "Loaded : 43.20% 09:55 20:10" at bounding box center [298, 361] width 484 height 11
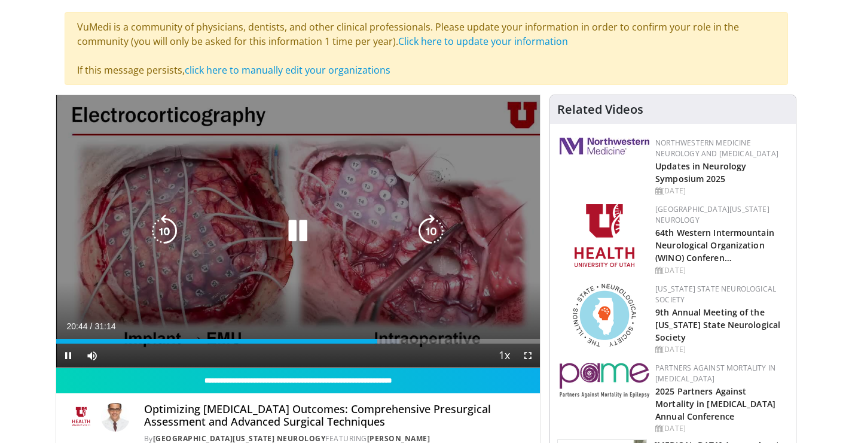
click at [292, 224] on icon "Video Player" at bounding box center [297, 230] width 33 height 33
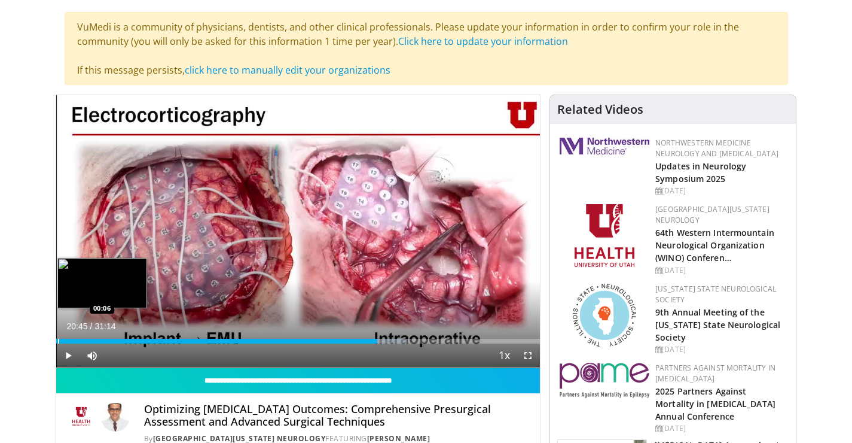
click at [58, 342] on div "Progress Bar" at bounding box center [58, 341] width 1 height 5
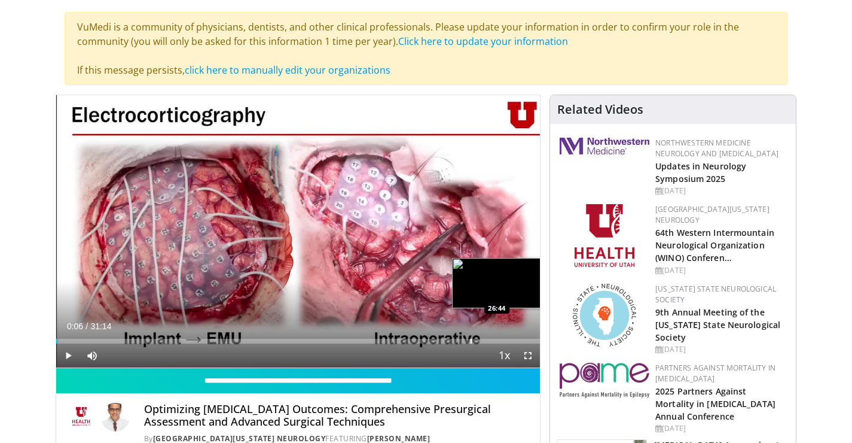
click at [472, 340] on div "Progress Bar" at bounding box center [471, 341] width 1 height 5
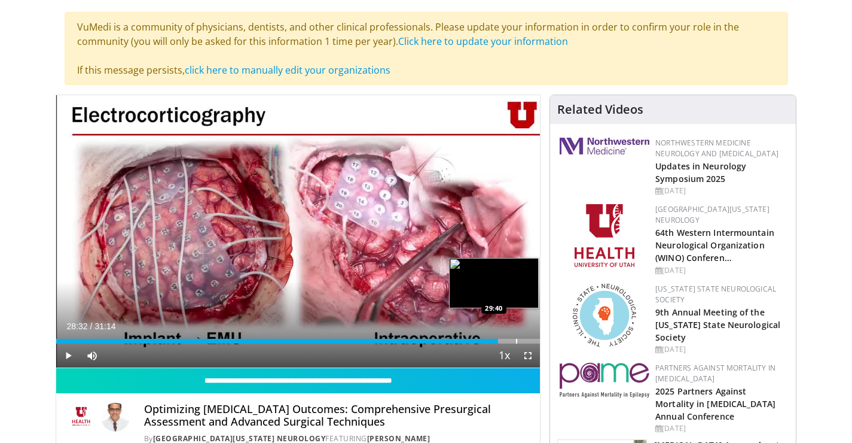
click at [516, 339] on div "Progress Bar" at bounding box center [516, 341] width 1 height 5
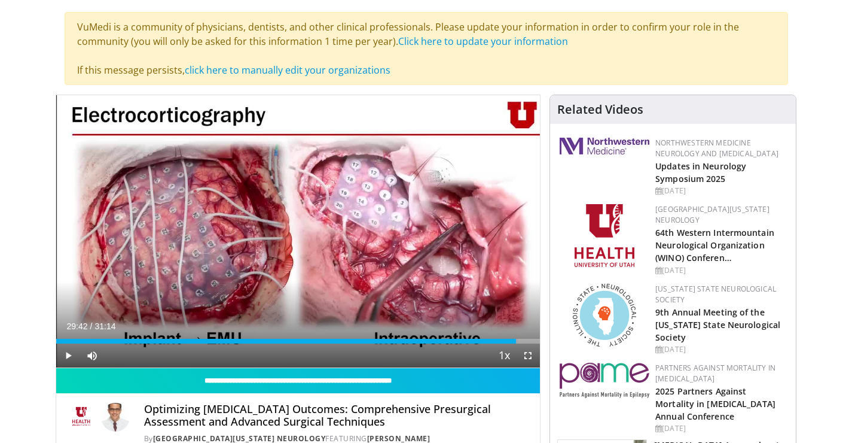
click at [442, 343] on div "Current Time 29:42 / Duration 31:14 Play Skip Backward Skip Forward Mute 0% Loa…" at bounding box center [298, 355] width 484 height 24
click at [518, 341] on div "Progress Bar" at bounding box center [518, 341] width 1 height 5
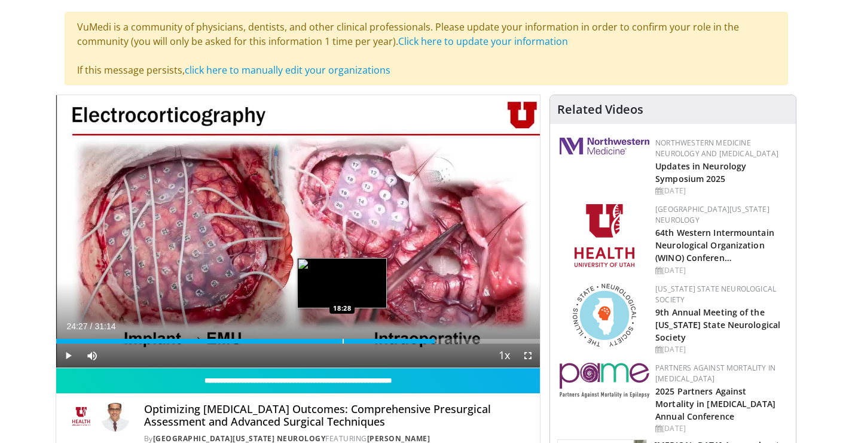
click at [343, 342] on div "Progress Bar" at bounding box center [343, 341] width 1 height 5
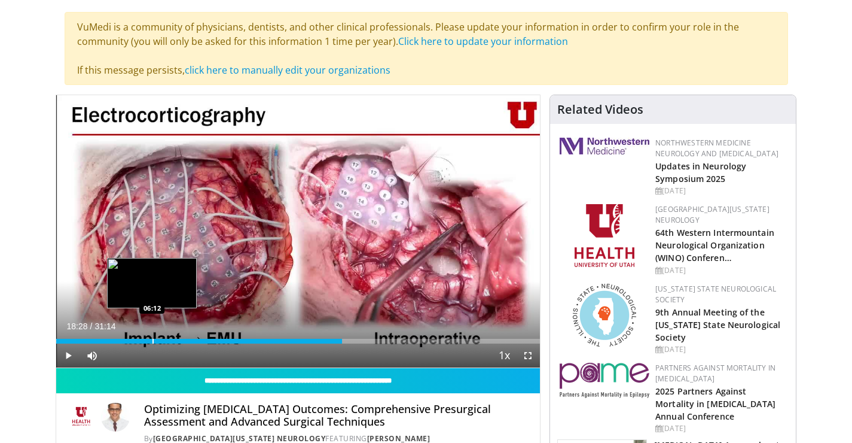
click at [153, 340] on div "Progress Bar" at bounding box center [153, 341] width 1 height 5
click at [150, 339] on div "Progress Bar" at bounding box center [148, 341] width 1 height 5
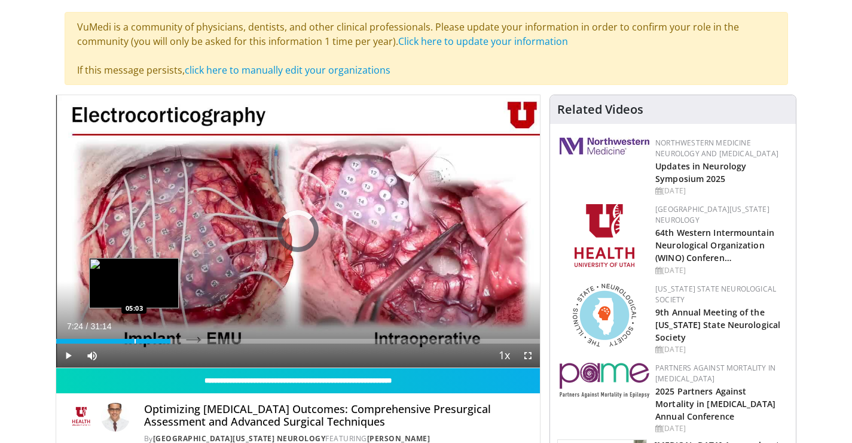
click at [134, 337] on div "Loaded : 23.80% 05:05 05:03" at bounding box center [298, 337] width 484 height 11
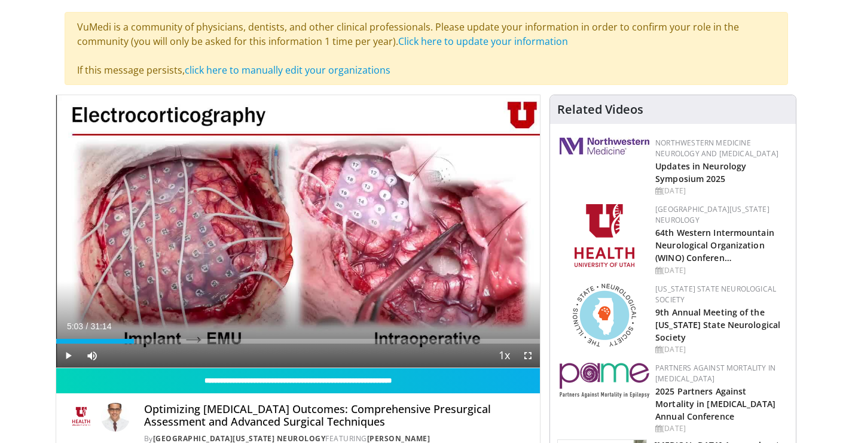
click at [224, 331] on div "Current Time 5:03 / Duration 31:14" at bounding box center [298, 326] width 484 height 11
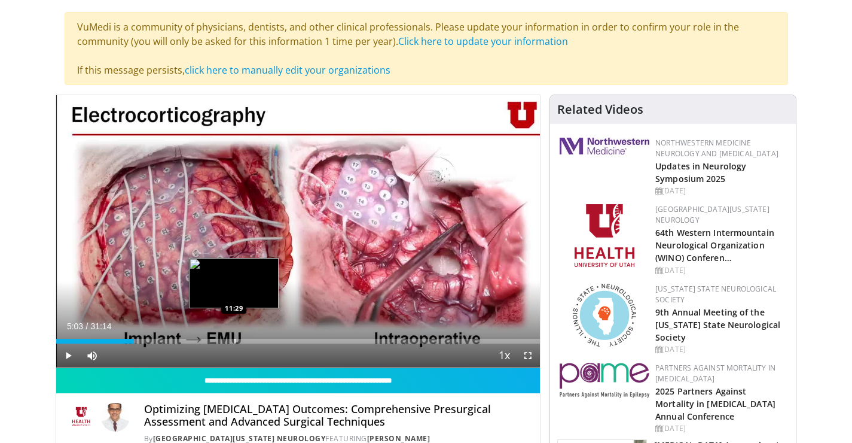
click at [234, 335] on div "Loaded : 16.53% 05:03 11:29" at bounding box center [298, 337] width 484 height 11
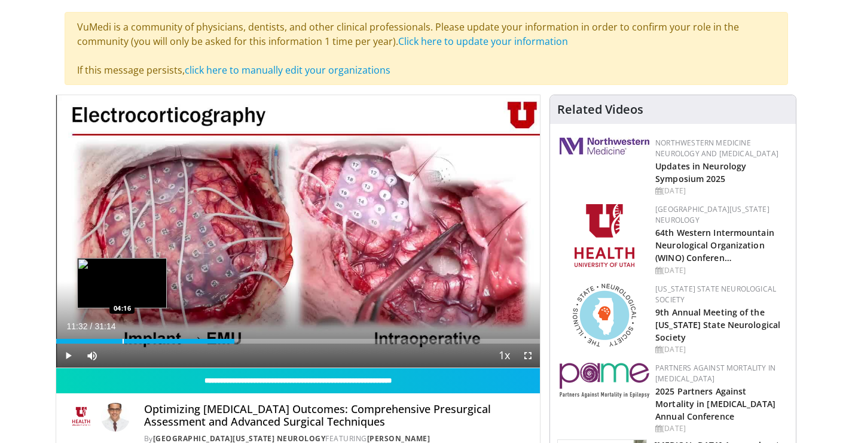
click at [123, 339] on div "Progress Bar" at bounding box center [123, 341] width 1 height 5
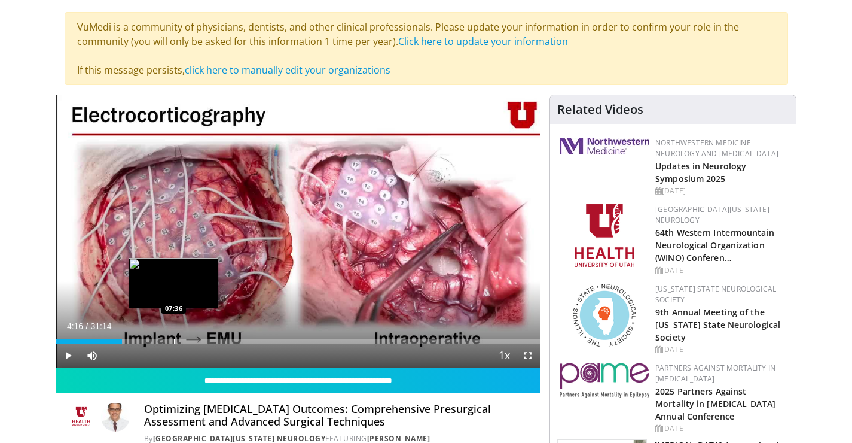
click at [174, 339] on div "Progress Bar" at bounding box center [174, 341] width 1 height 5
click at [153, 337] on div "Loaded : 23.26% 07:05 07:05" at bounding box center [298, 337] width 484 height 11
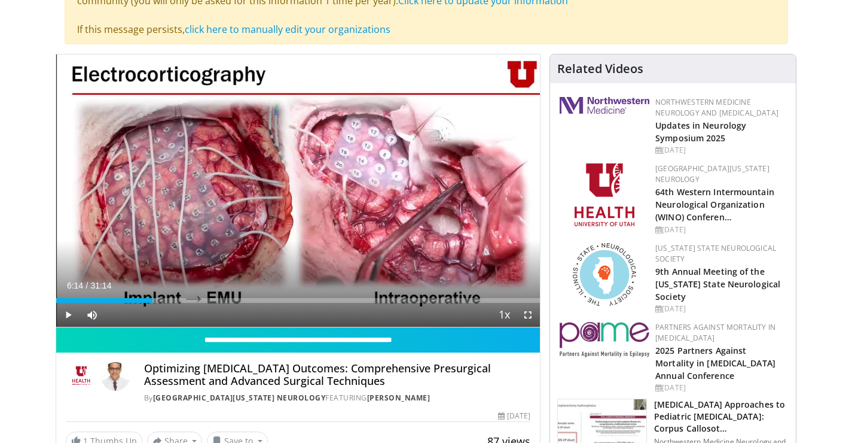
scroll to position [105, 0]
